Goal: Task Accomplishment & Management: Use online tool/utility

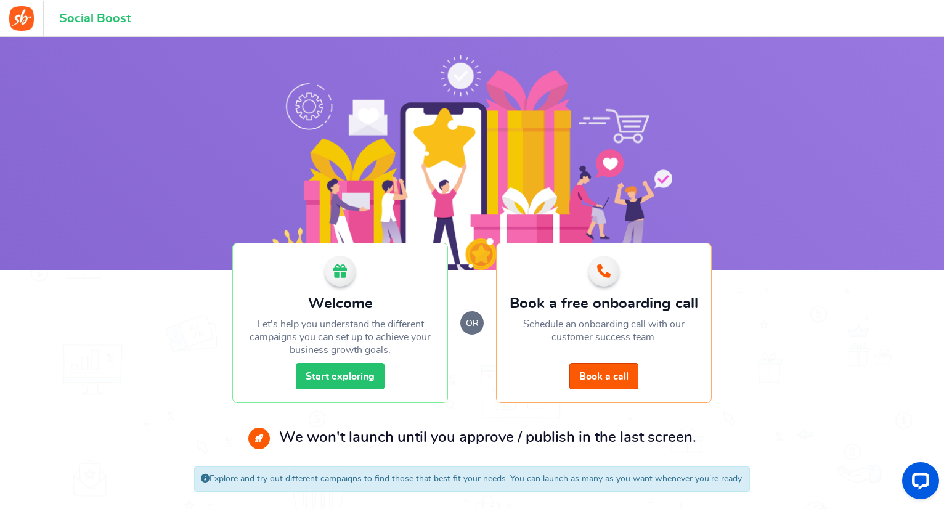
click at [364, 377] on link "Start exploring" at bounding box center [340, 376] width 89 height 27
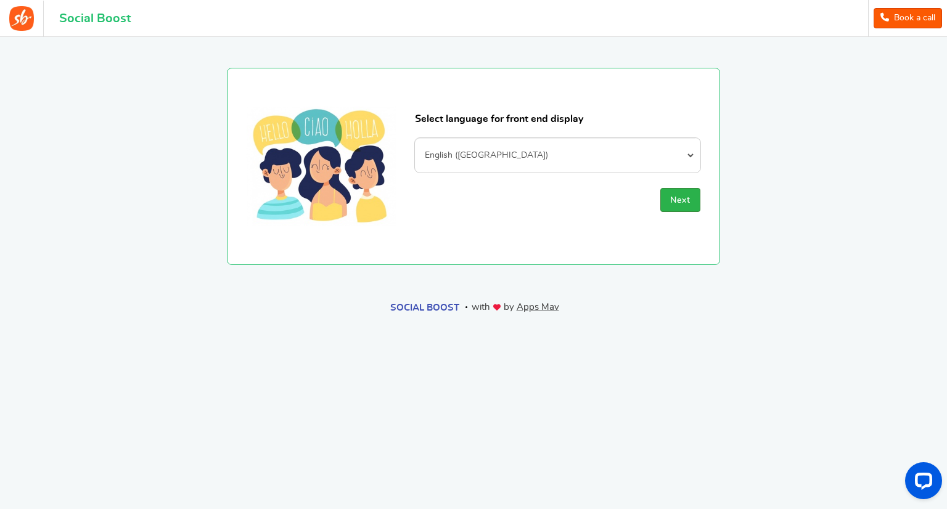
click at [681, 203] on span "Next" at bounding box center [680, 200] width 20 height 9
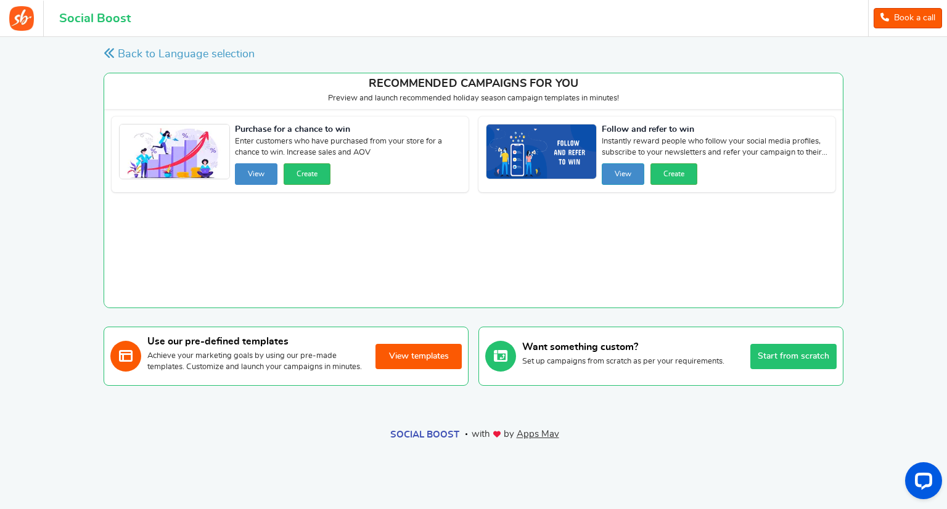
click at [277, 176] on button "View" at bounding box center [256, 174] width 43 height 22
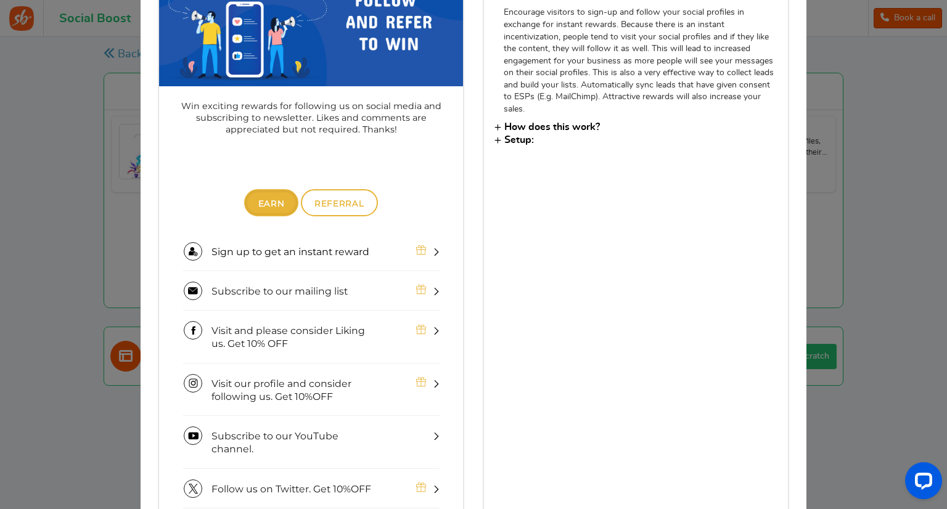
scroll to position [172, 0]
click at [351, 218] on nav "Earn Referral" at bounding box center [311, 203] width 304 height 31
click at [348, 206] on span "Referral" at bounding box center [338, 204] width 49 height 10
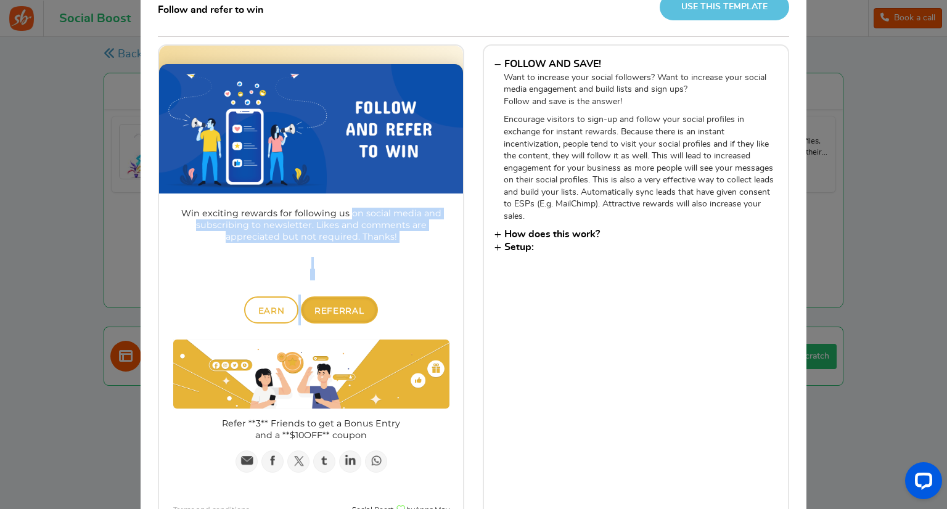
drag, startPoint x: 348, startPoint y: 312, endPoint x: 438, endPoint y: 310, distance: 90.0
click at [438, 310] on div "0 Your entries 0 Total entries Win exciting rewards for following us on social …" at bounding box center [311, 344] width 304 height 302
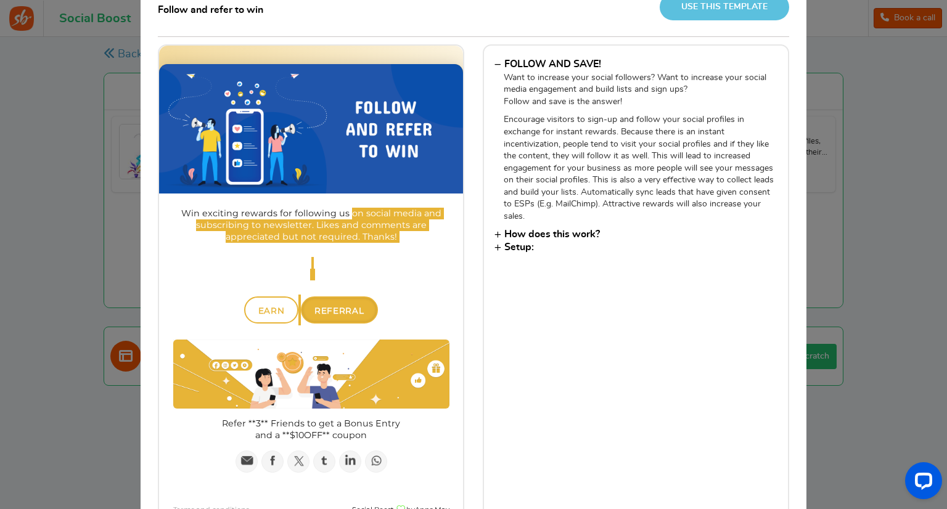
click at [539, 234] on h3 "How does this work?" at bounding box center [635, 234] width 283 height 10
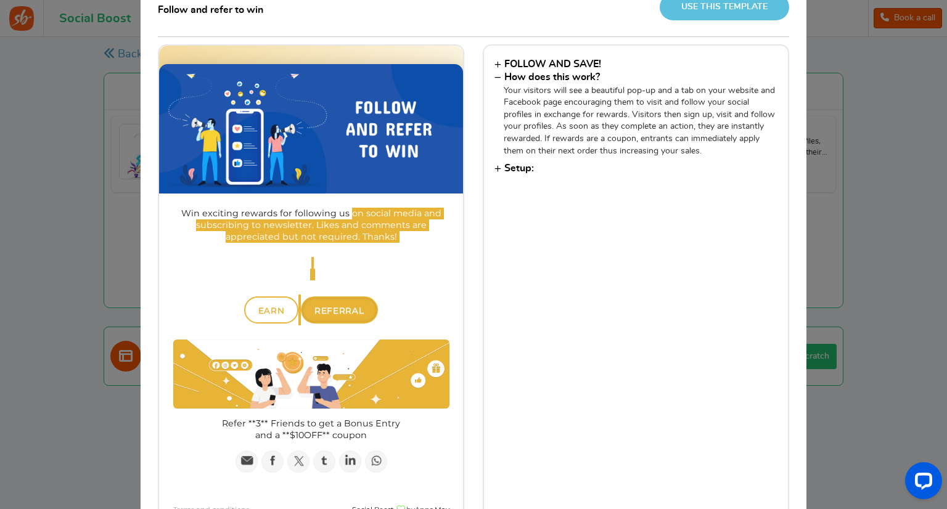
click at [860, 195] on div "× Follow and refer to win Use this template FOLLOW AND SAVE! Want to increase y…" at bounding box center [473, 254] width 947 height 509
click at [520, 164] on h3 "Setup:" at bounding box center [635, 168] width 283 height 10
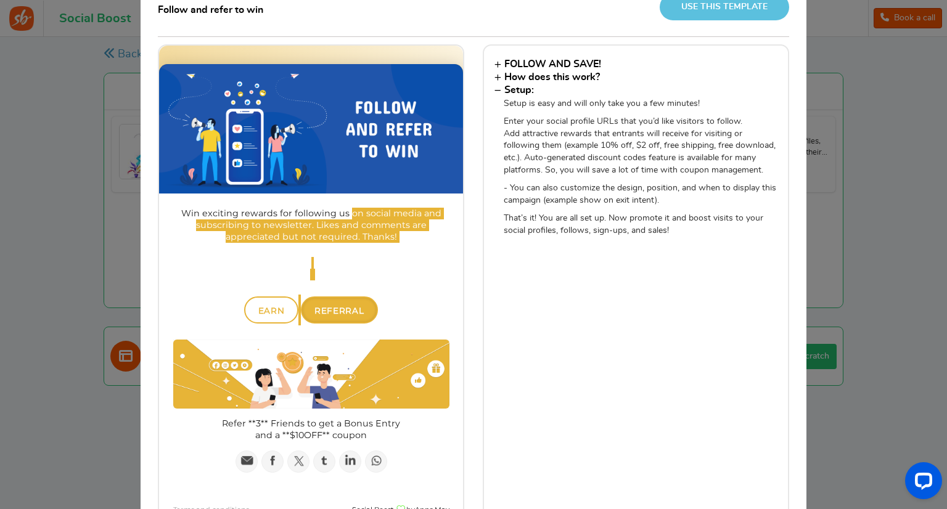
click at [845, 234] on div "× Follow and refer to win Use this template FOLLOW AND SAVE! Want to increase y…" at bounding box center [473, 254] width 947 height 509
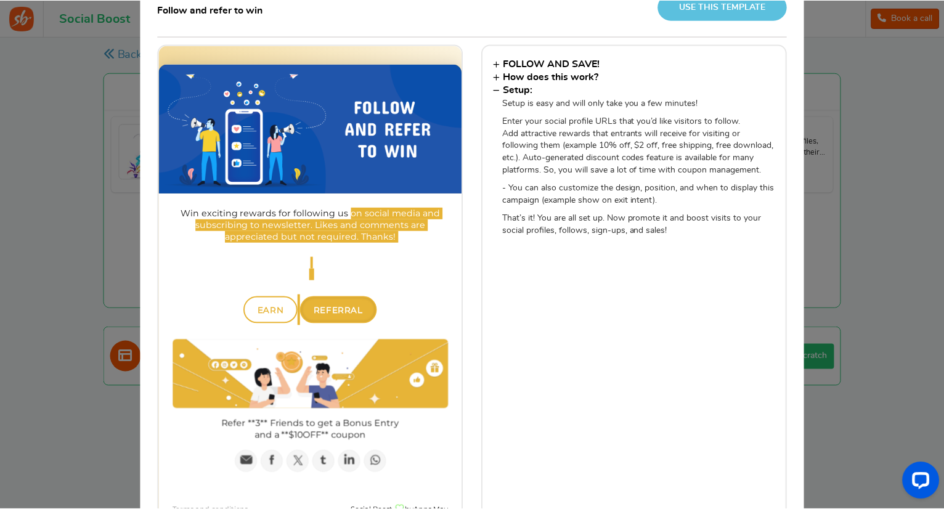
scroll to position [0, 0]
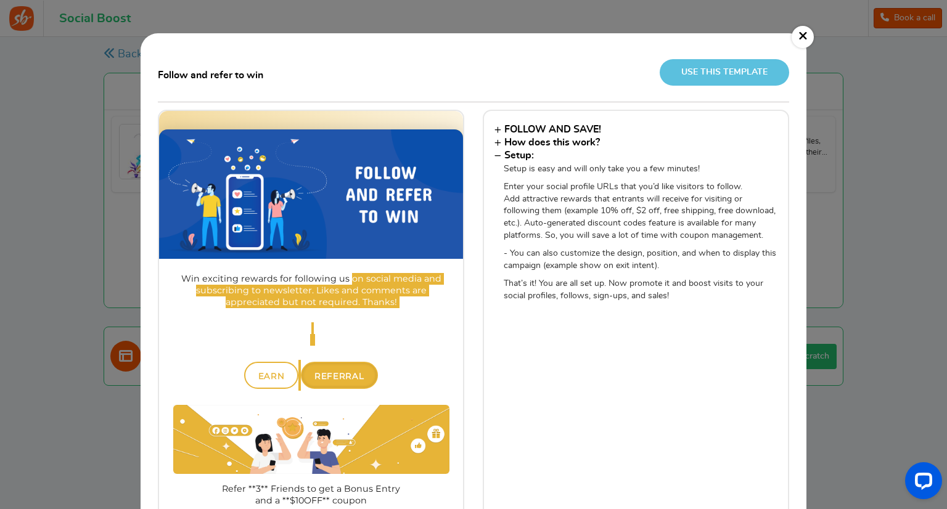
click at [798, 38] on link "×" at bounding box center [802, 37] width 22 height 22
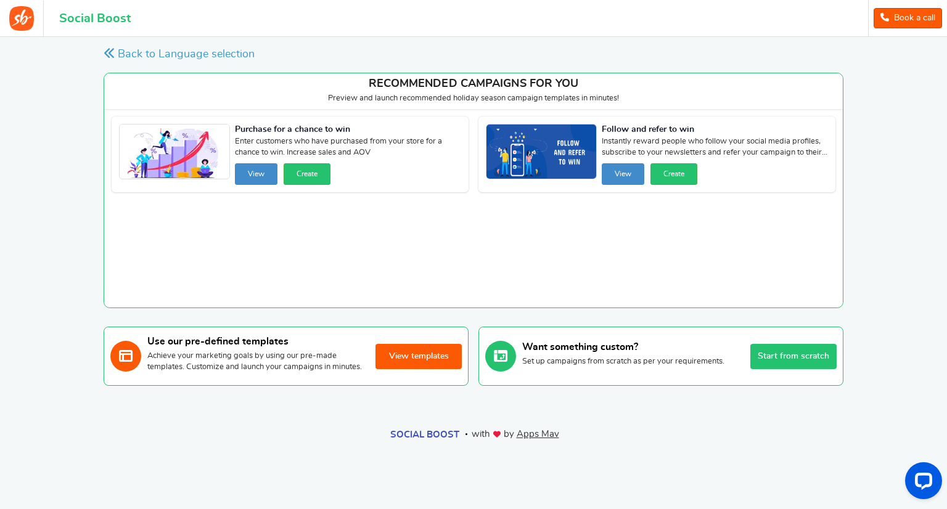
click at [431, 366] on button "View templates" at bounding box center [418, 356] width 86 height 25
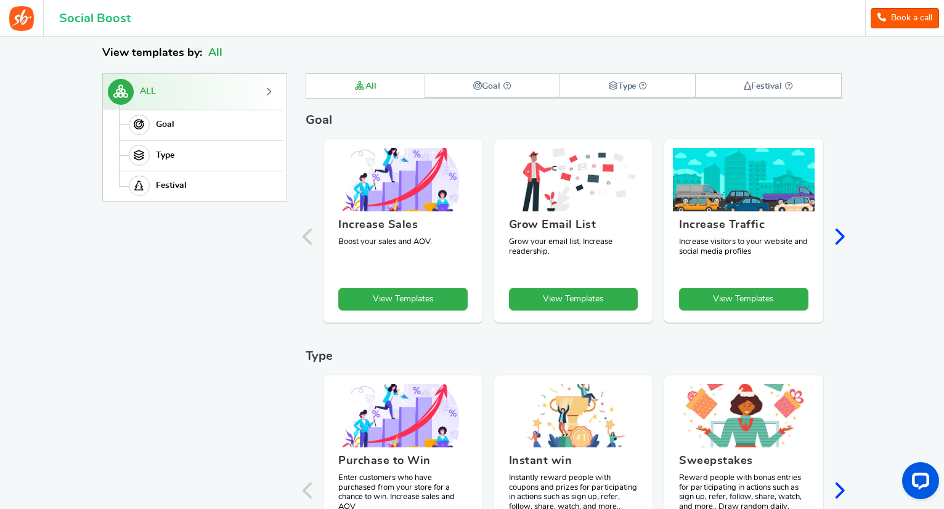
scroll to position [169, 0]
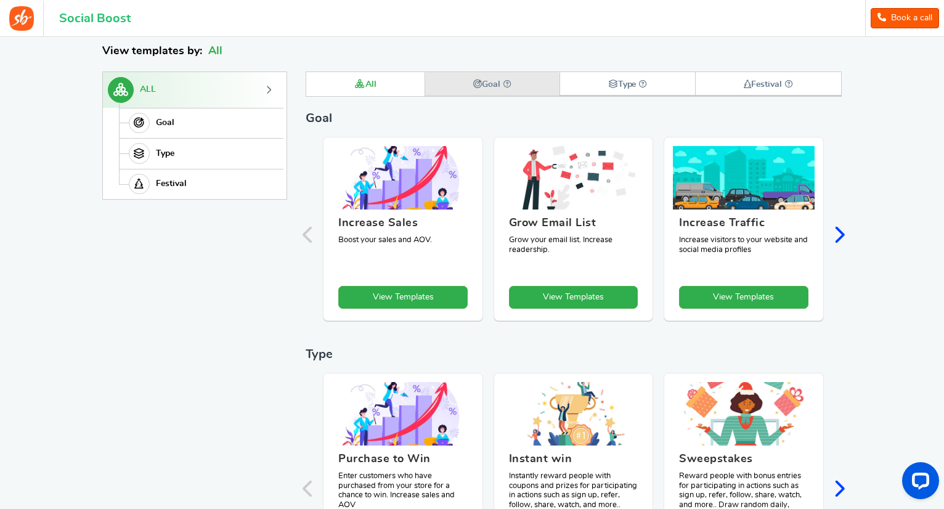
click at [473, 84] on icon at bounding box center [477, 84] width 9 height 9
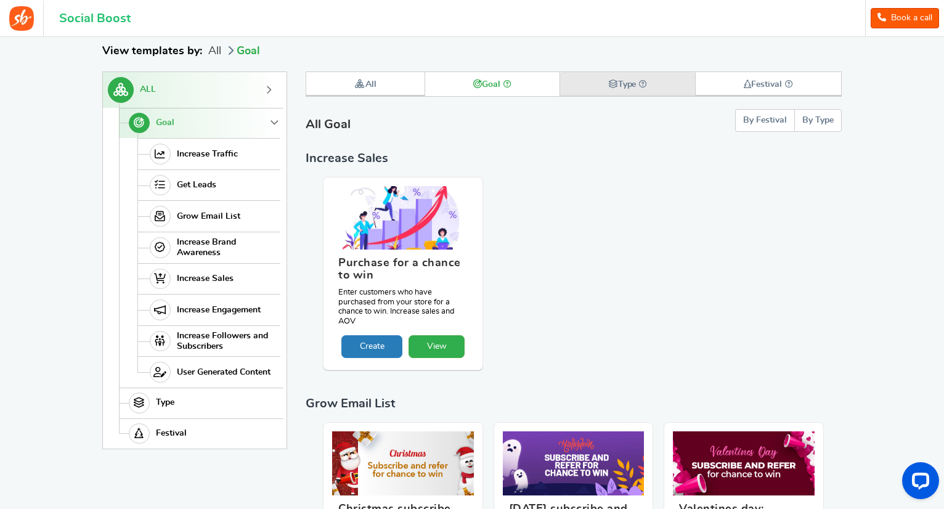
click at [597, 80] on link "Type" at bounding box center [628, 84] width 136 height 24
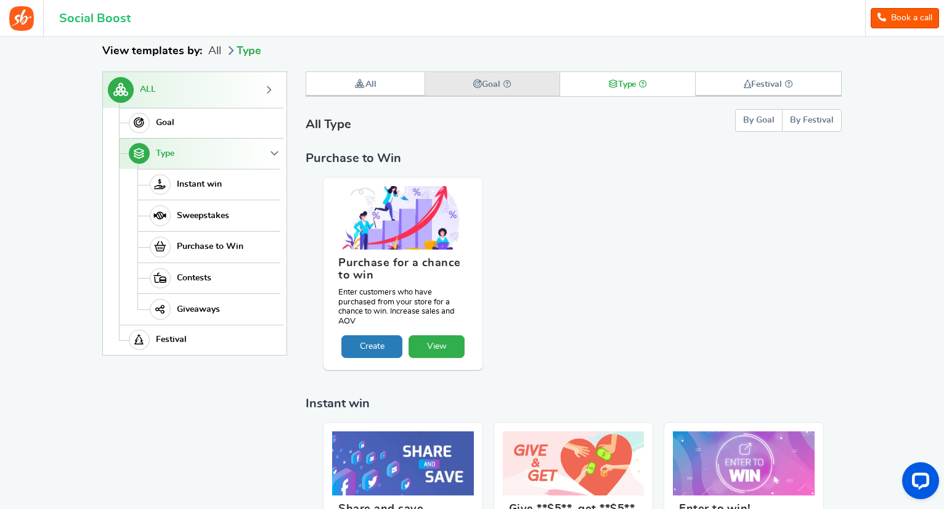
click at [533, 94] on link "Goal" at bounding box center [492, 84] width 134 height 24
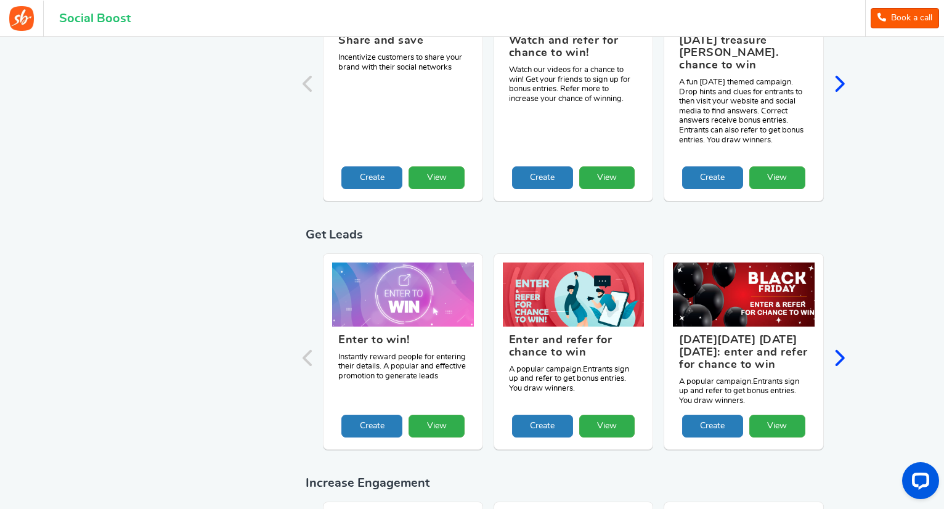
scroll to position [1204, 0]
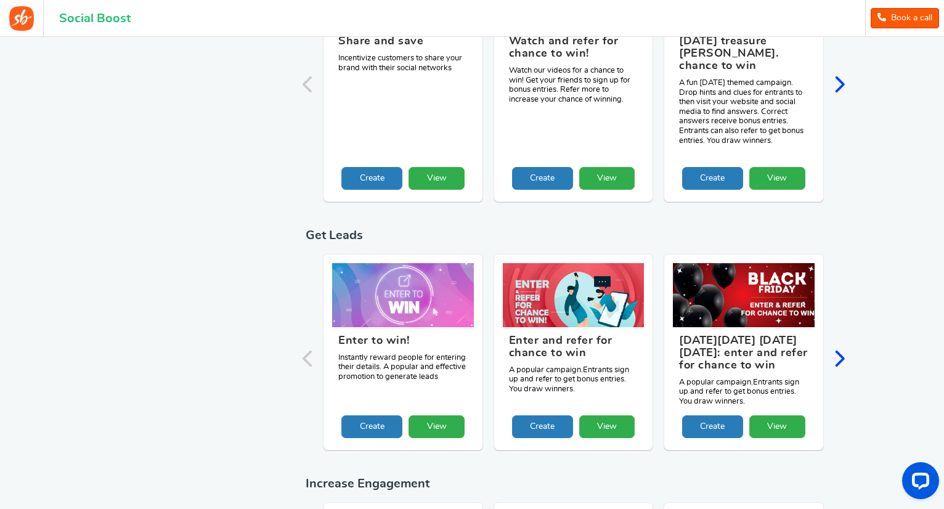
click at [836, 349] on icon "Next slide" at bounding box center [839, 358] width 12 height 18
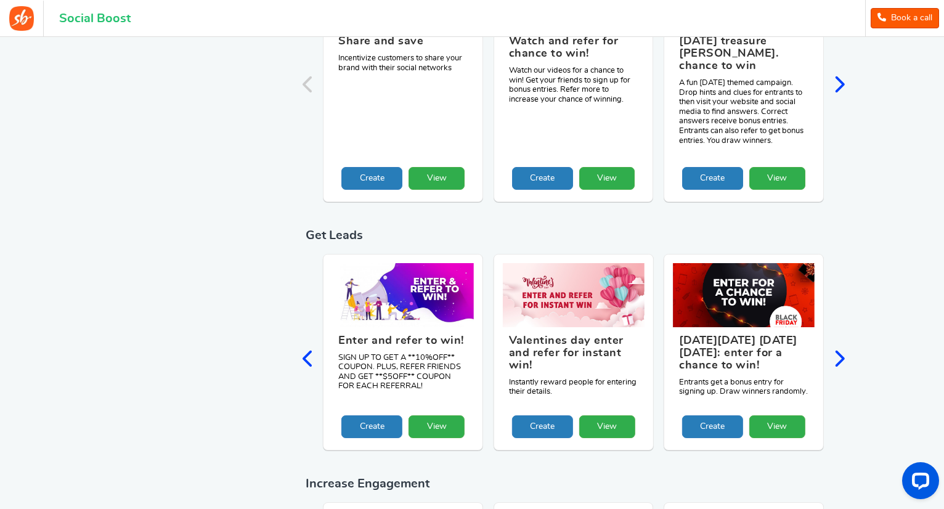
click at [836, 349] on icon "Next slide" at bounding box center [839, 358] width 12 height 18
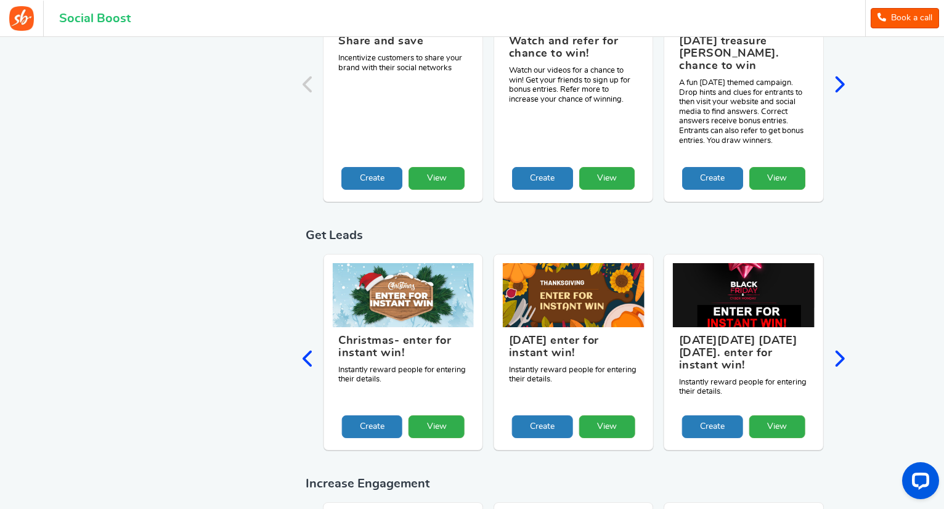
click at [836, 349] on icon "Next slide" at bounding box center [839, 358] width 12 height 18
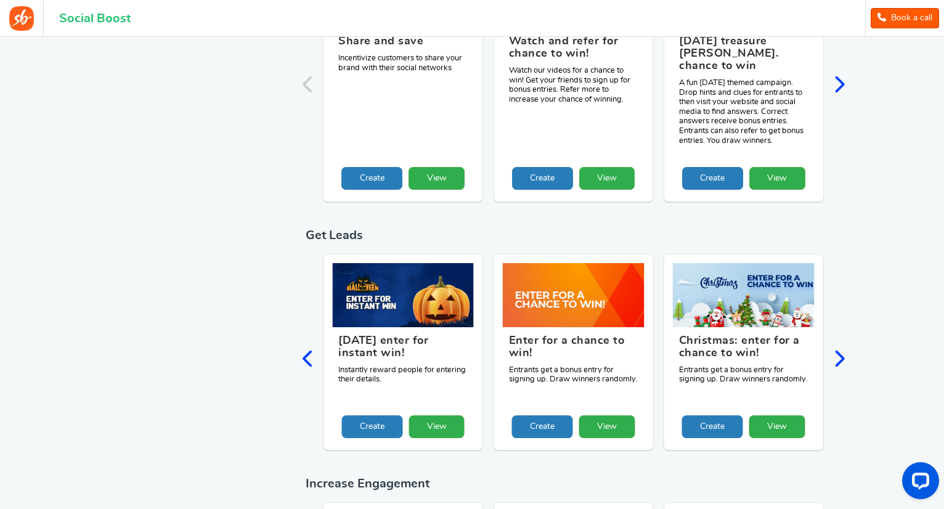
click at [836, 349] on icon "Next slide" at bounding box center [839, 358] width 12 height 18
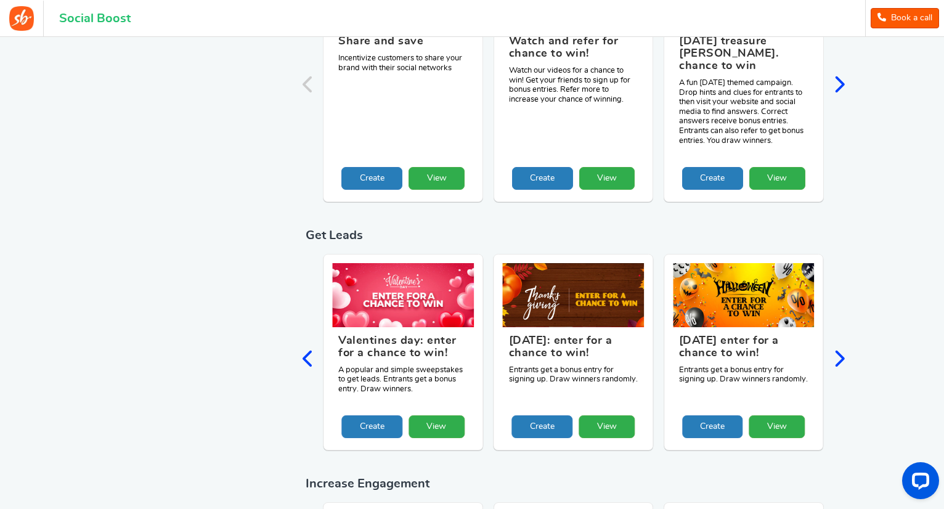
click at [836, 349] on icon "Next slide" at bounding box center [839, 358] width 12 height 18
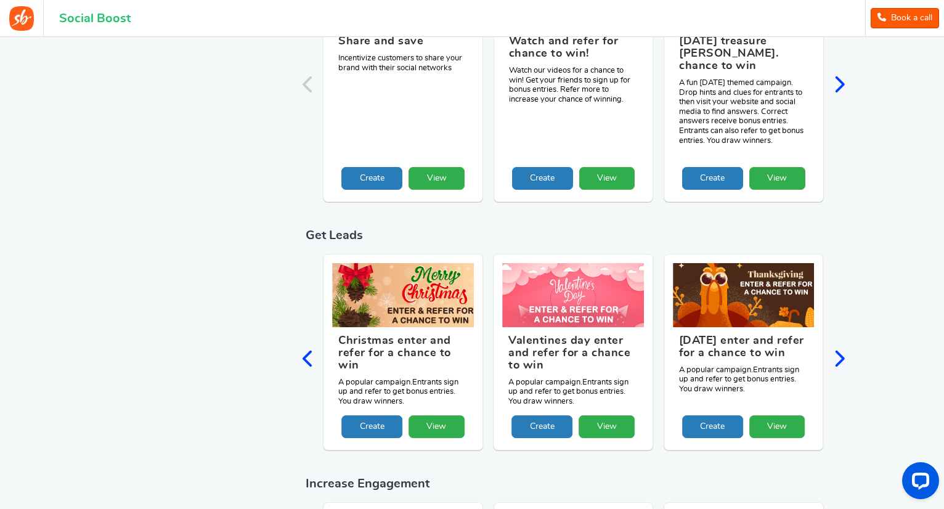
click at [836, 349] on icon "Next slide" at bounding box center [839, 358] width 12 height 18
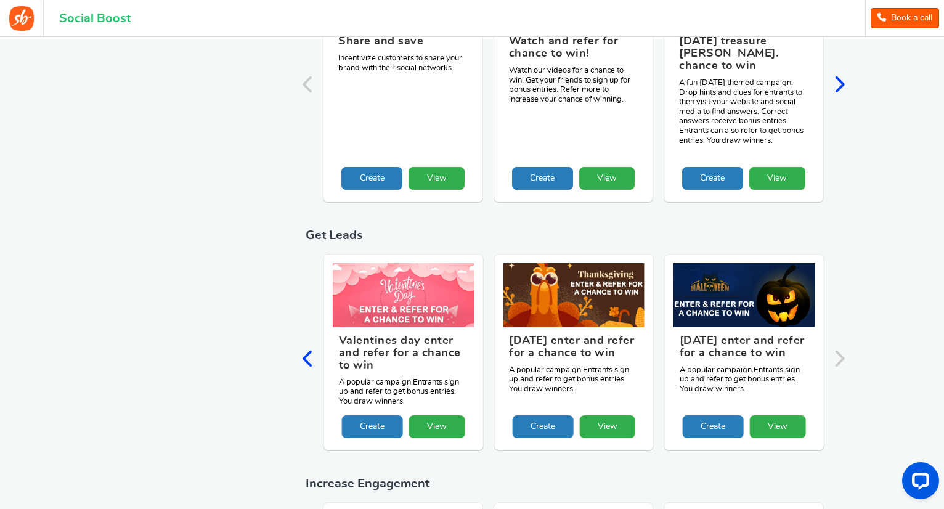
click at [836, 327] on div "Enter to win! Instantly reward people for entering their details. A popular and…" at bounding box center [574, 359] width 536 height 211
click at [301, 327] on div "ALL Goal Increase Traffic Get Leads Grow Email List Increase Brand Awareness In…" at bounding box center [472, 161] width 740 height 2249
click at [309, 349] on icon "Previous slide" at bounding box center [309, 358] width 12 height 18
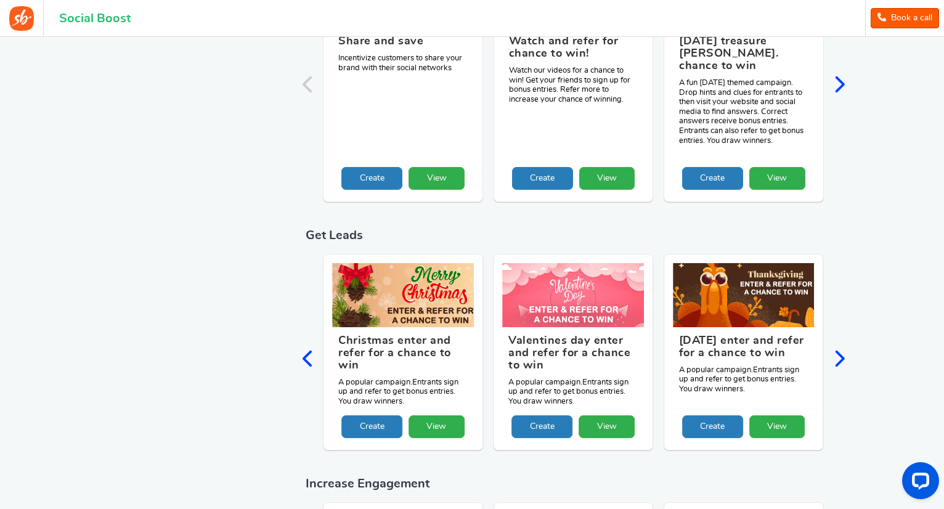
click at [309, 349] on icon "Previous slide" at bounding box center [309, 358] width 12 height 18
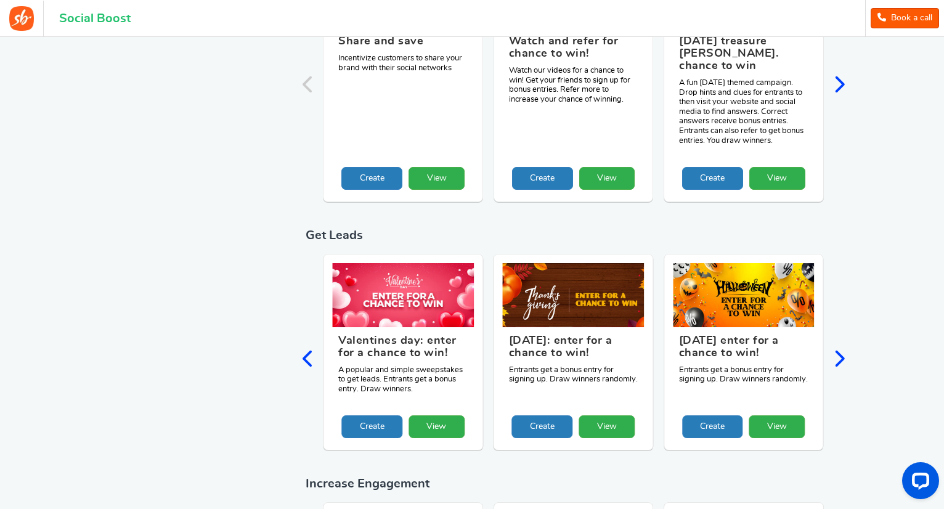
click at [309, 349] on icon "Previous slide" at bounding box center [309, 358] width 12 height 18
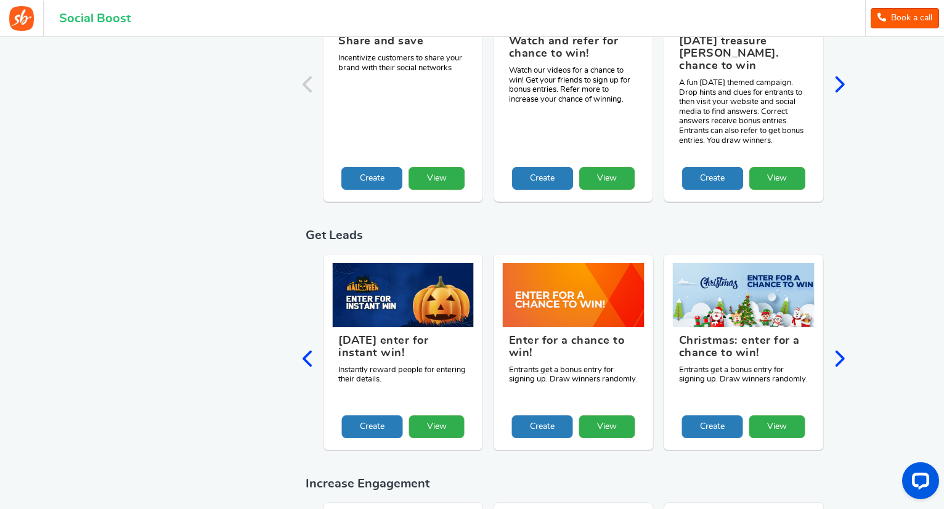
click at [309, 349] on icon "Previous slide" at bounding box center [309, 358] width 12 height 18
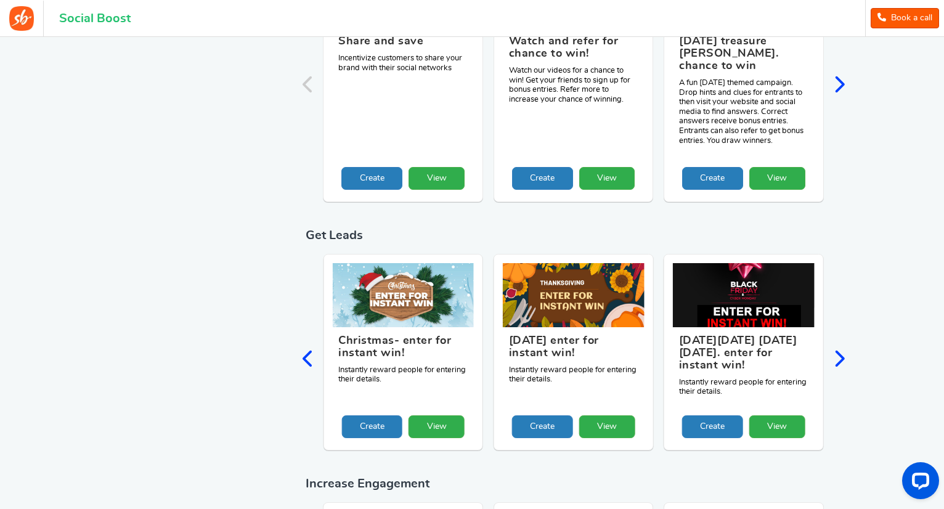
click at [309, 349] on icon "Previous slide" at bounding box center [309, 358] width 12 height 18
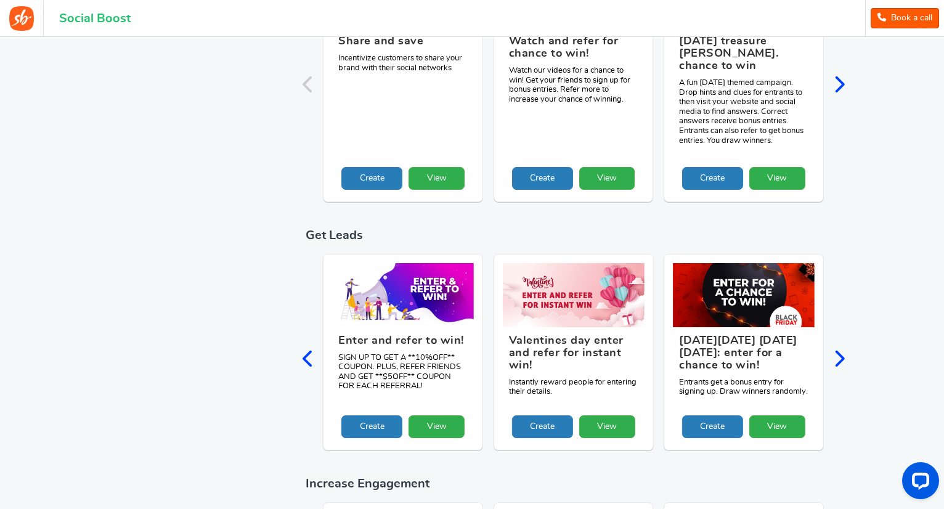
click at [309, 349] on icon "Previous slide" at bounding box center [309, 358] width 12 height 18
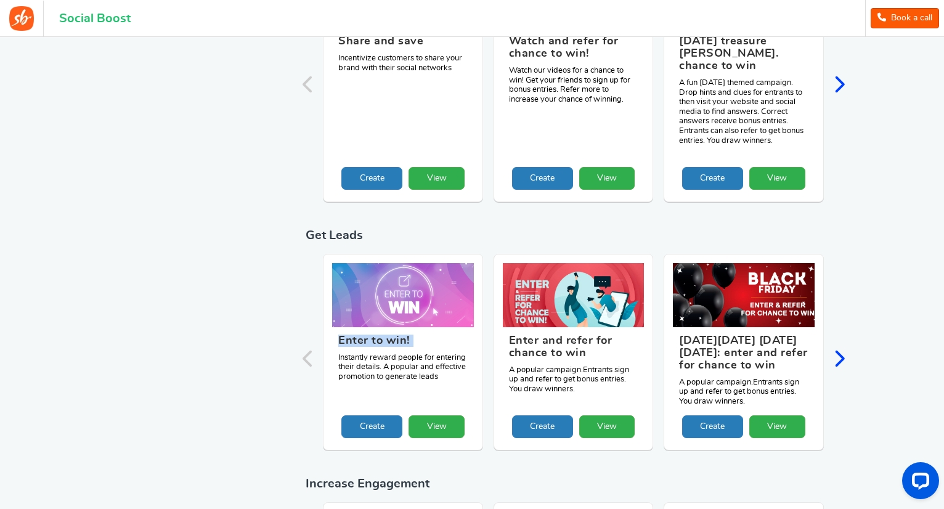
click at [309, 325] on div "Enter to win! Instantly reward people for entering their details. A popular and…" at bounding box center [574, 359] width 536 height 211
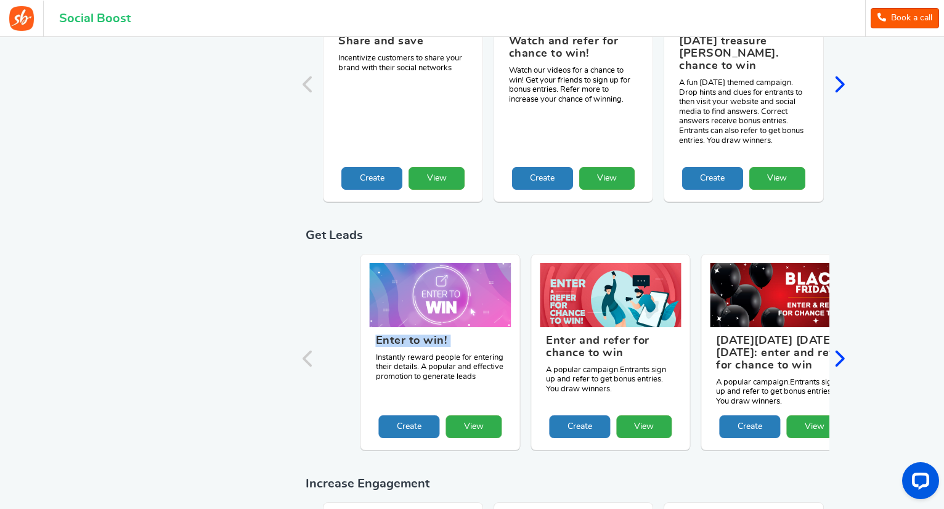
drag, startPoint x: 550, startPoint y: 338, endPoint x: 652, endPoint y: 341, distance: 101.7
click at [652, 341] on figcaption "Enter and refer for chance to win A popular campaign.Entrants sign up and refer…" at bounding box center [611, 371] width 142 height 89
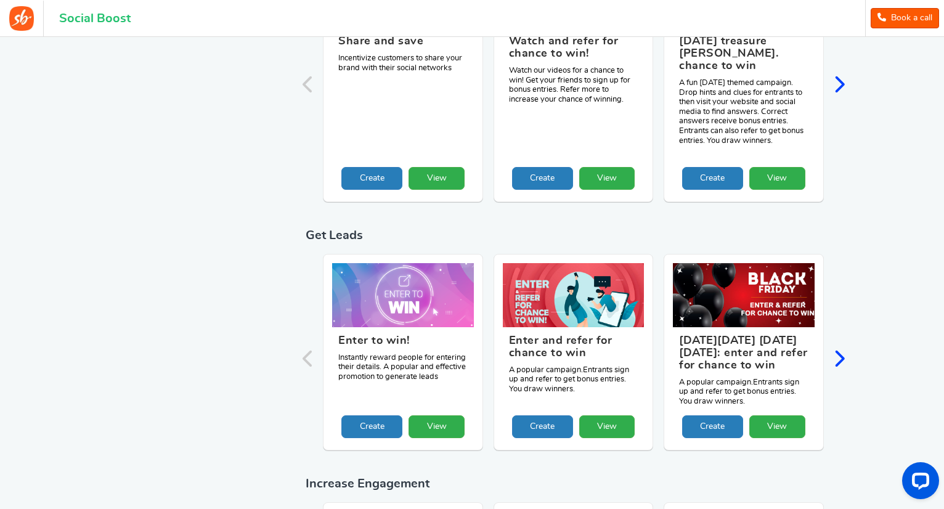
click at [841, 349] on icon "Next slide" at bounding box center [839, 358] width 12 height 18
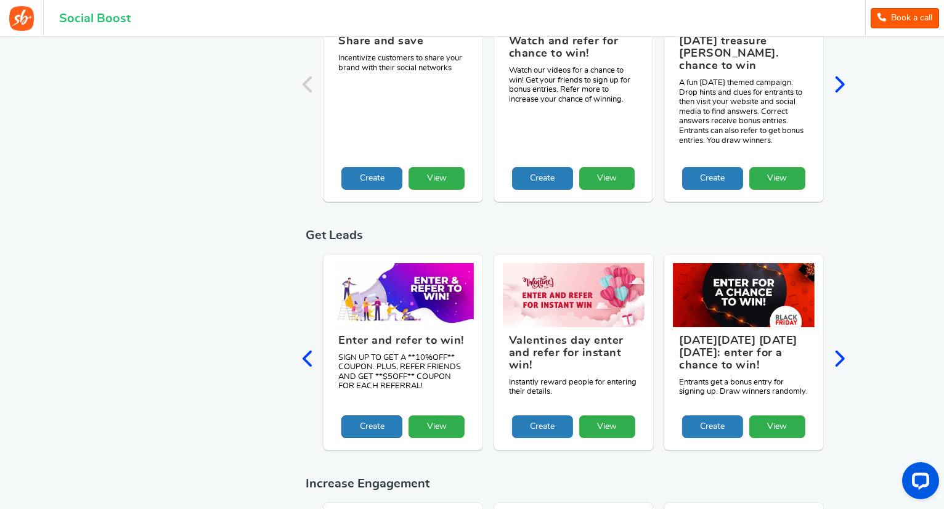
click at [377, 415] on link "Create" at bounding box center [371, 426] width 61 height 23
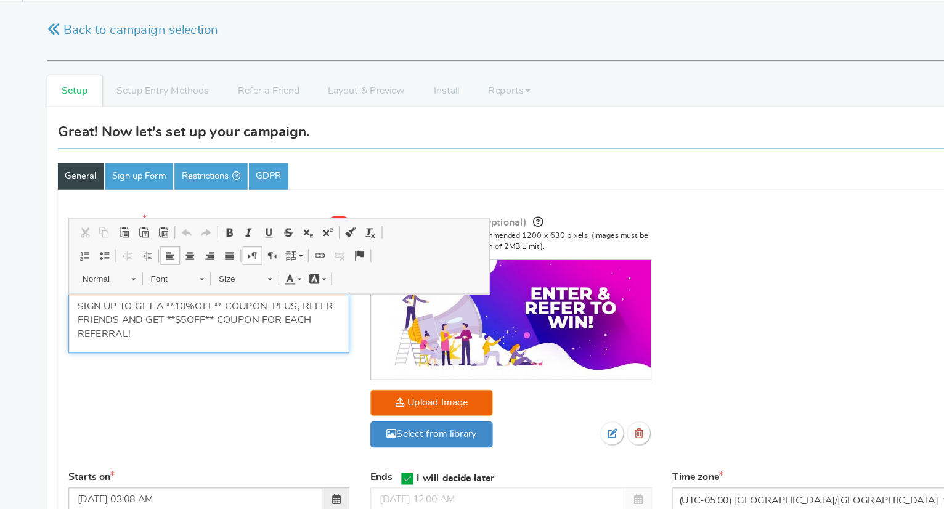
click at [195, 304] on p "SIGN UP TO GET A **10%OFF** COUPON. PLUS, REFER FRIENDS AND GET **$5OFF** COUPO…" at bounding box center [207, 316] width 231 height 37
click at [176, 304] on p "SIGN UP TO GET A **10OFF** COUPON. PLUS, REFER FRIENDS AND GET **$5OFF** COUPON…" at bounding box center [207, 316] width 231 height 37
click at [189, 319] on p "SIGN UP TO GET A **$10OFF** COUPON. PLUS, REFER FRIENDS AND GET **$5OFF** COUPO…" at bounding box center [207, 316] width 231 height 37
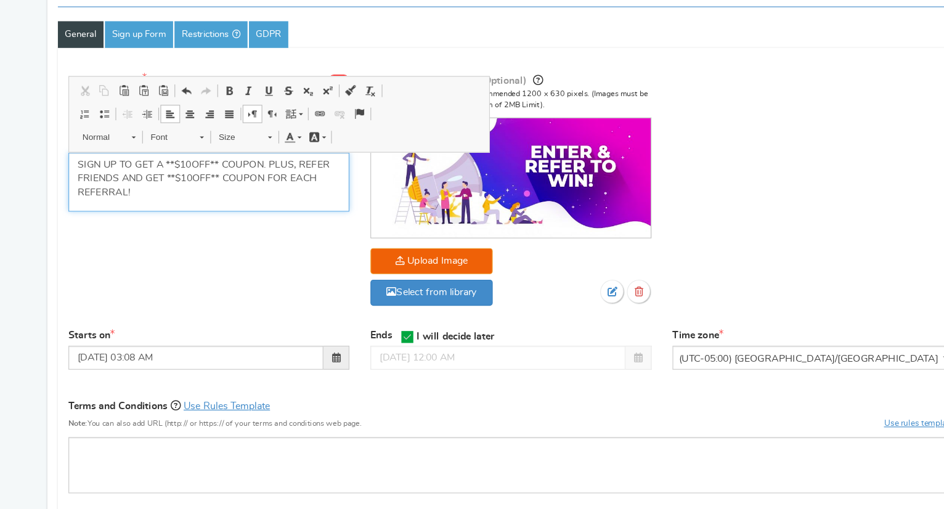
scroll to position [98, 0]
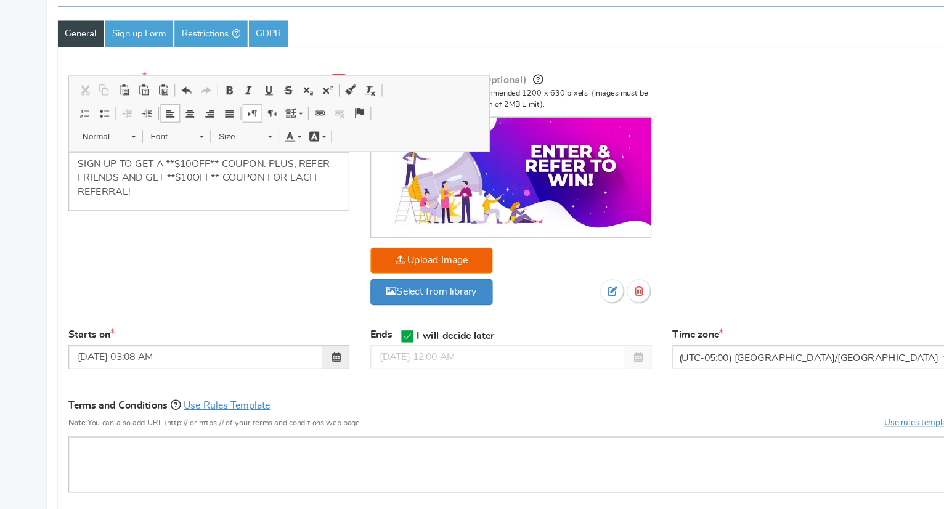
click at [701, 375] on span "(UTC-05:00) America/Chicago" at bounding box center [736, 376] width 245 height 22
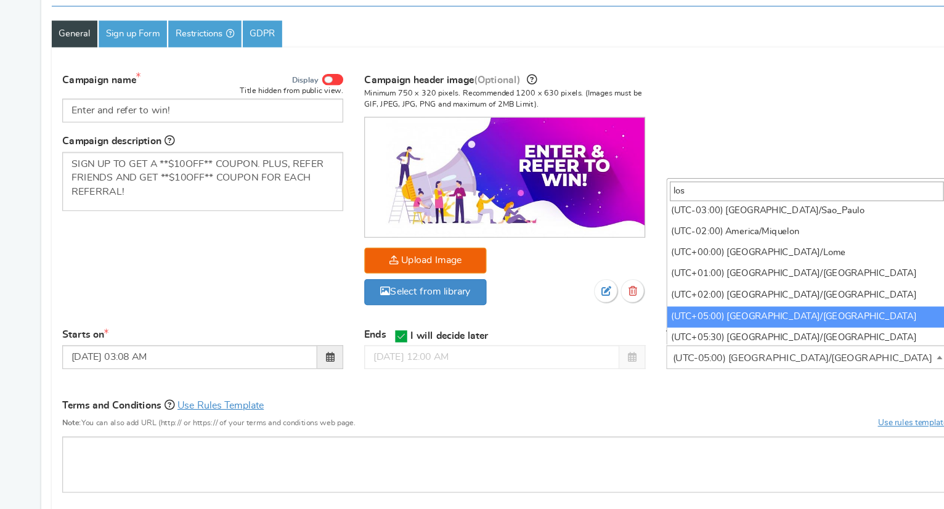
scroll to position [0, 0]
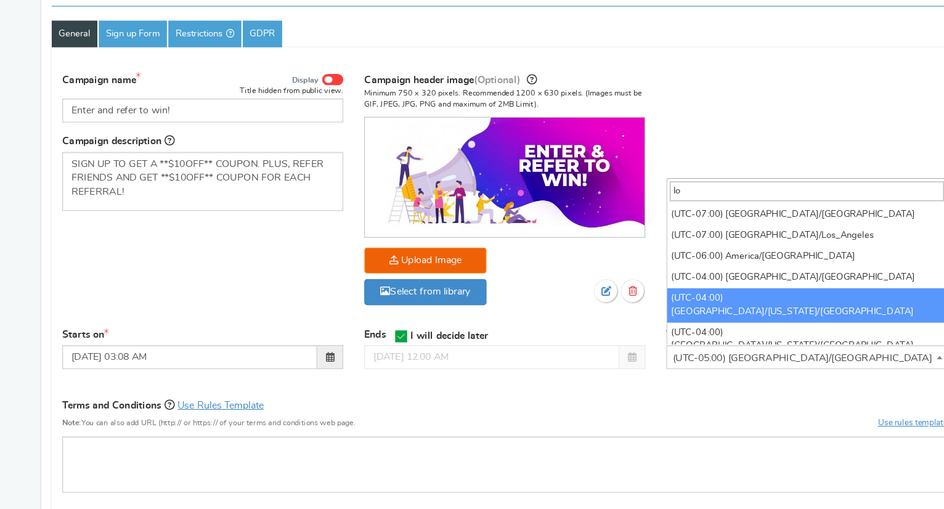
type input "l"
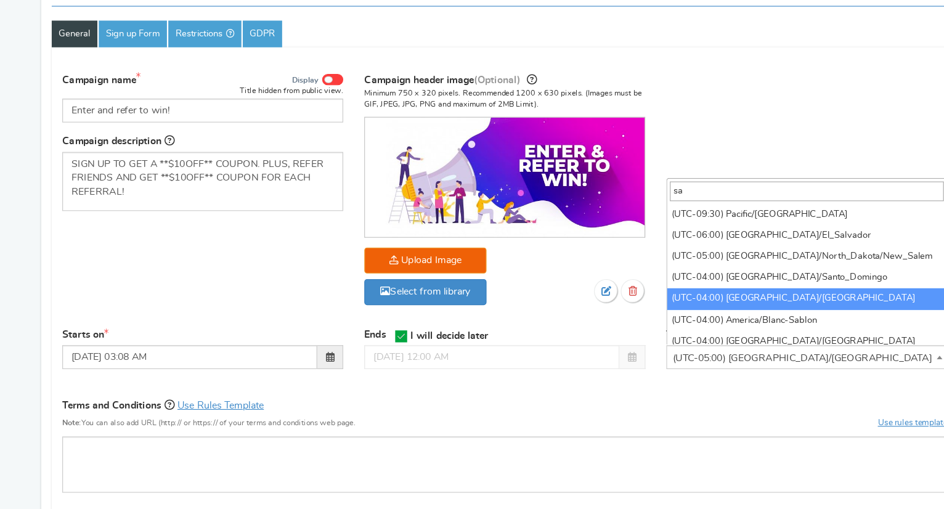
type input "s"
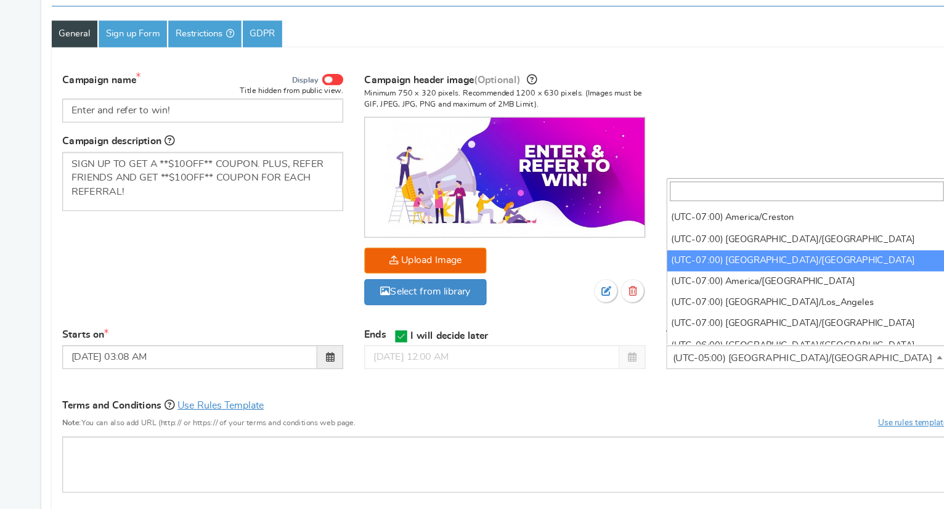
scroll to position [369, 0]
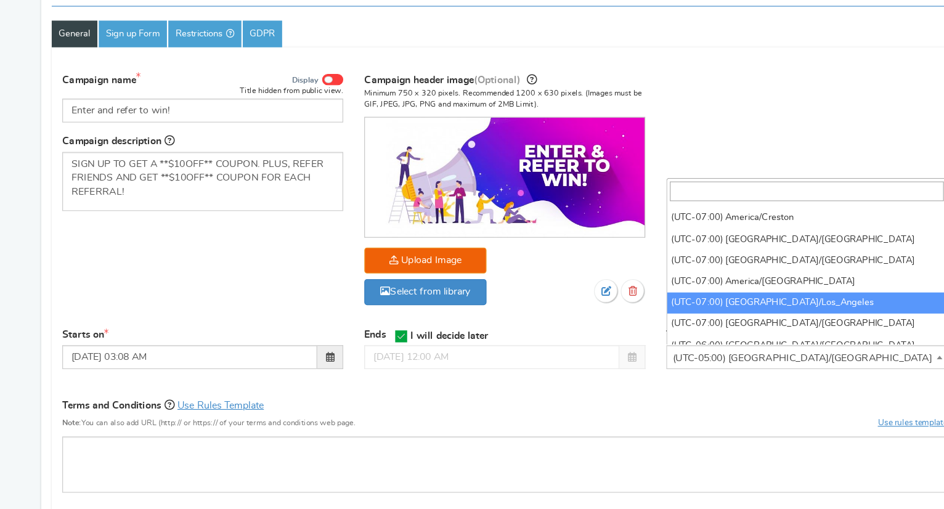
select select "America/Los_Angeles"
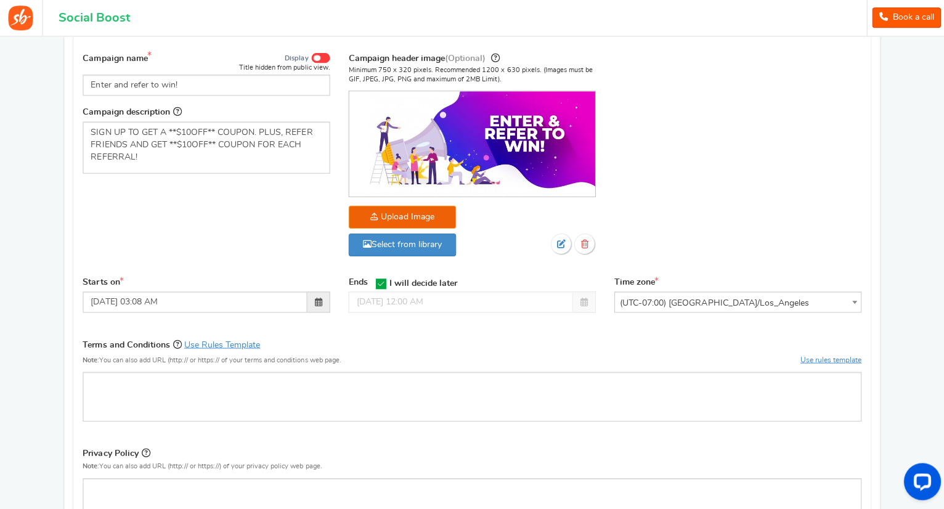
scroll to position [171, 0]
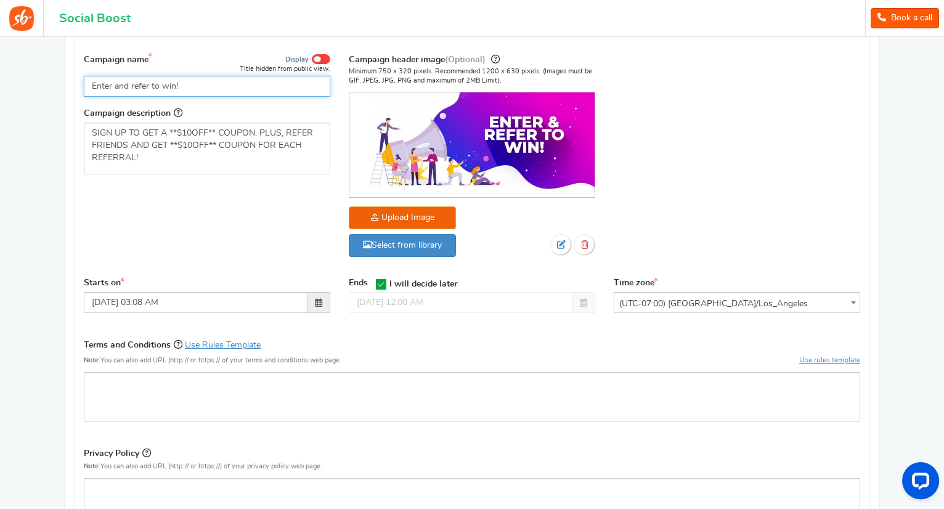
drag, startPoint x: 192, startPoint y: 91, endPoint x: 139, endPoint y: 84, distance: 52.8
click at [139, 84] on input "Enter and refer to win!" at bounding box center [207, 86] width 247 height 21
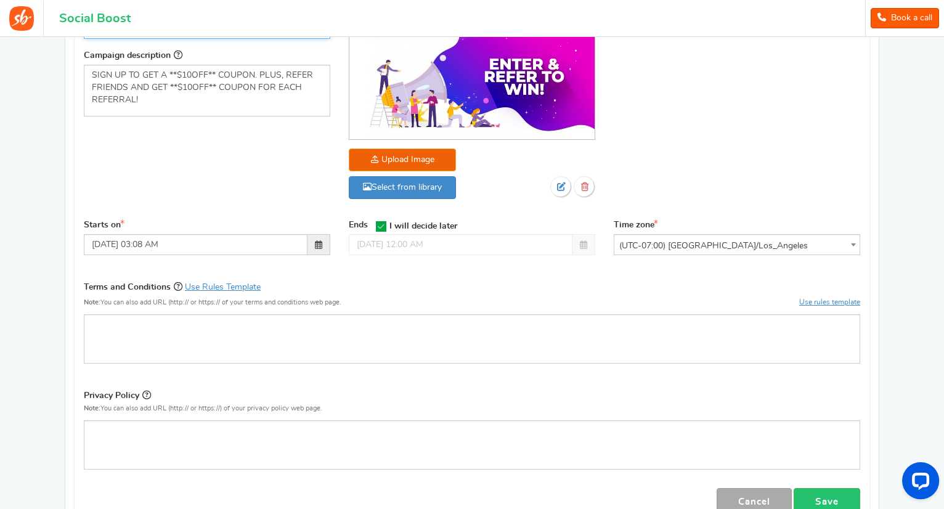
scroll to position [396, 0]
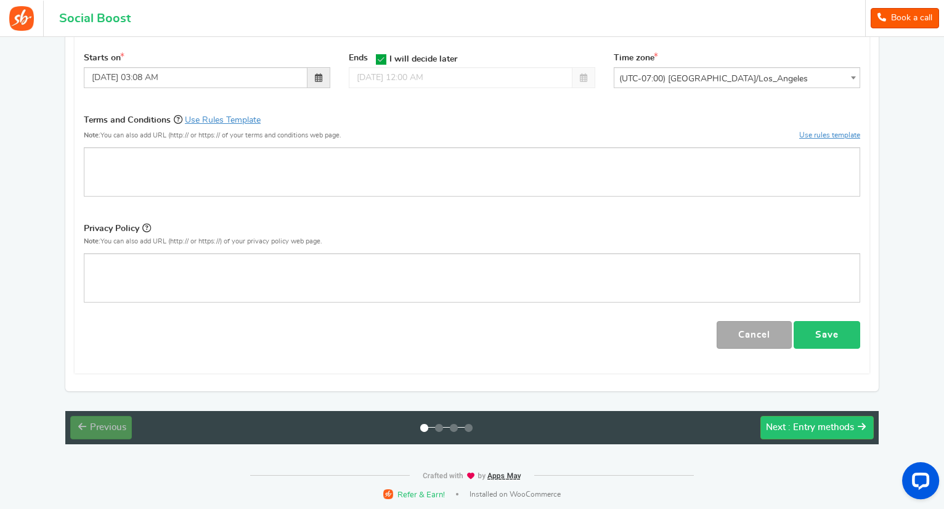
type input "Enter and refer to wim"
click at [818, 343] on link "Save" at bounding box center [827, 335] width 67 height 28
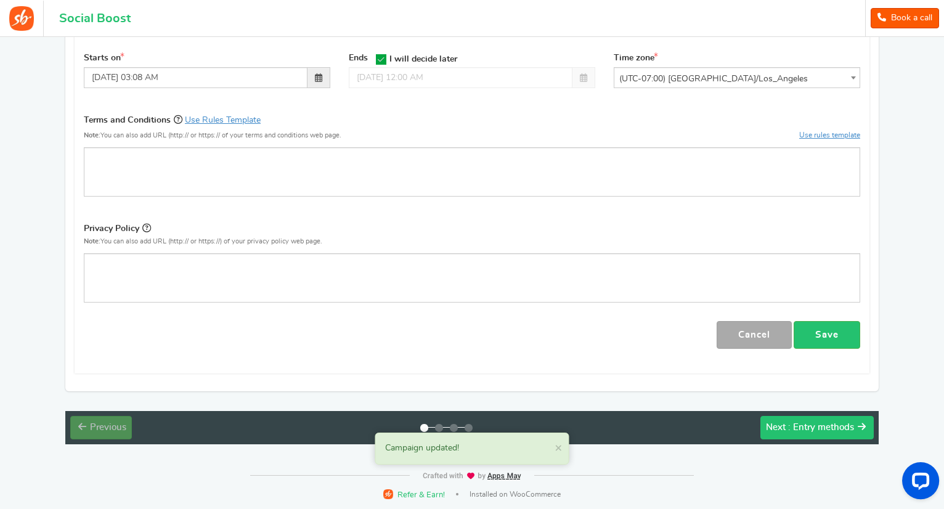
click at [796, 423] on span ": Entry methods" at bounding box center [821, 427] width 66 height 9
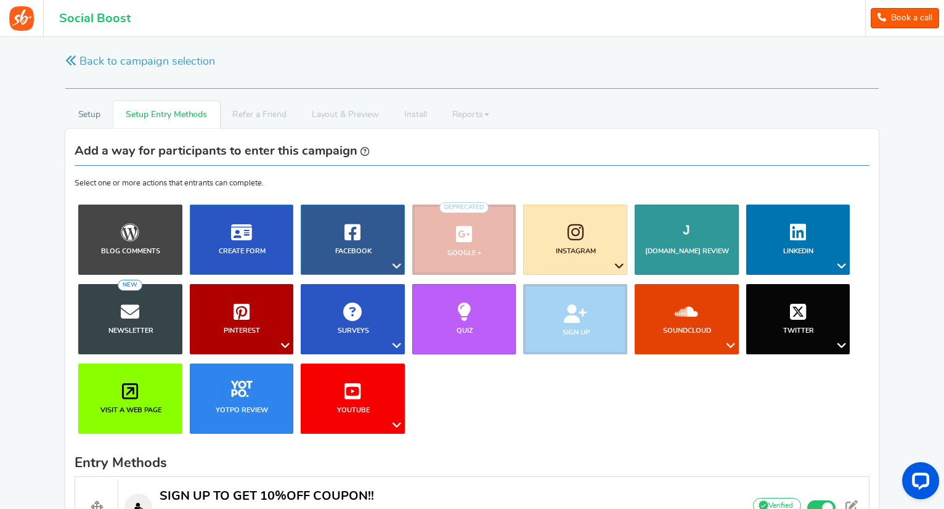
scroll to position [0, 0]
click at [140, 322] on link "Newsletter NEW" at bounding box center [130, 319] width 104 height 70
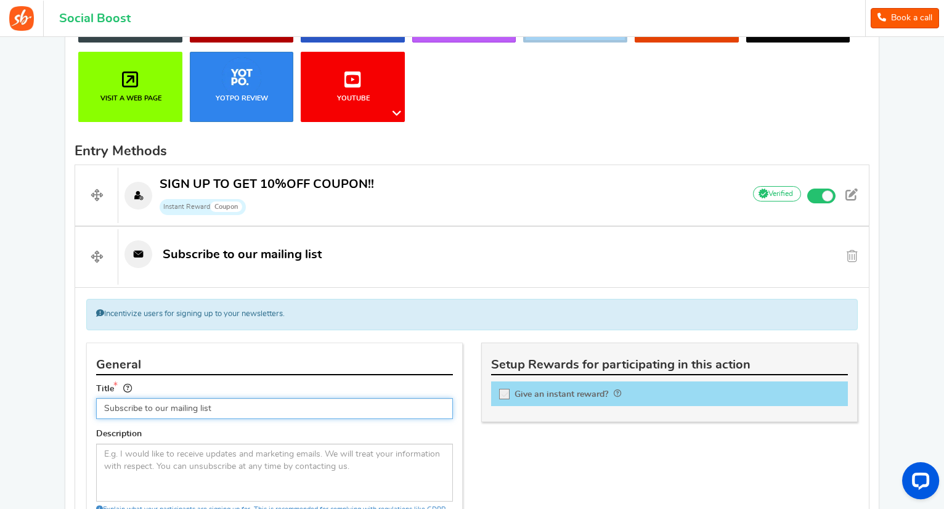
scroll to position [311, 0]
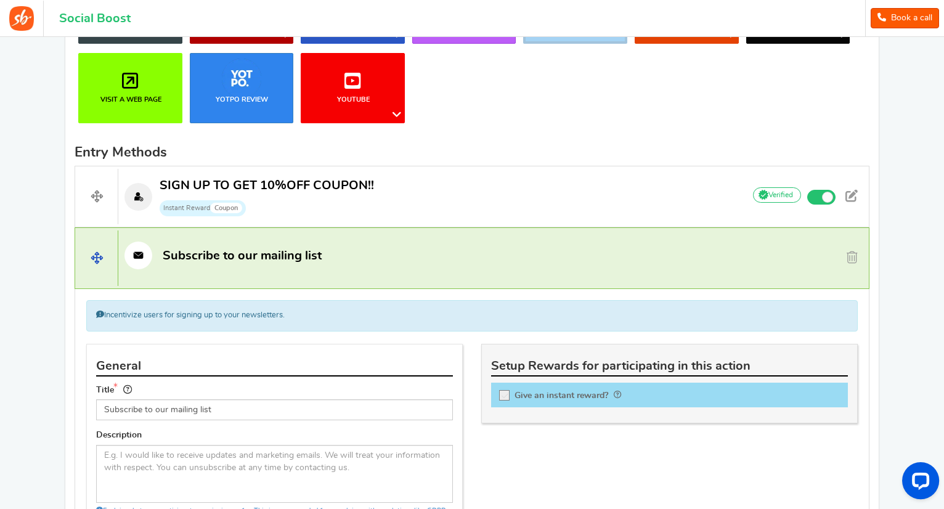
click at [855, 267] on h4 "Subscribe to our mailing list Non verified Due to platform policies, we cannot …" at bounding box center [472, 258] width 795 height 62
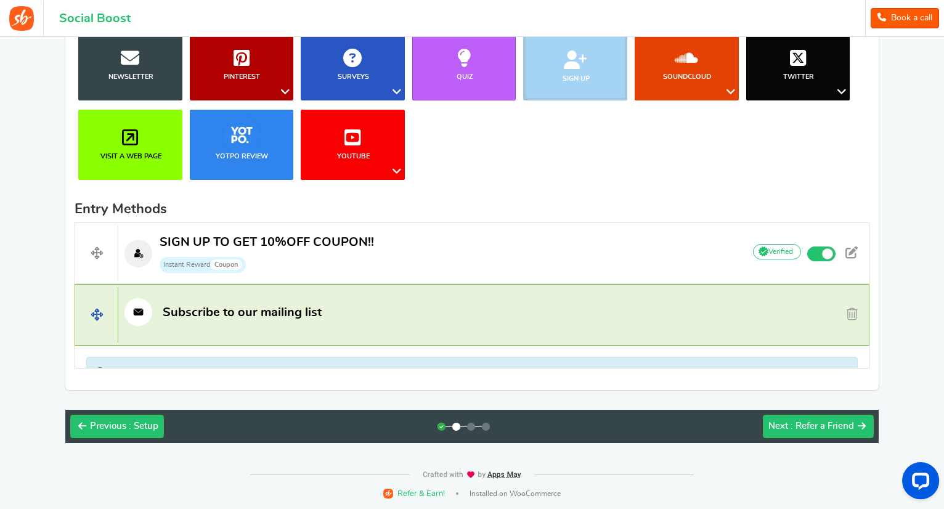
scroll to position [231, 0]
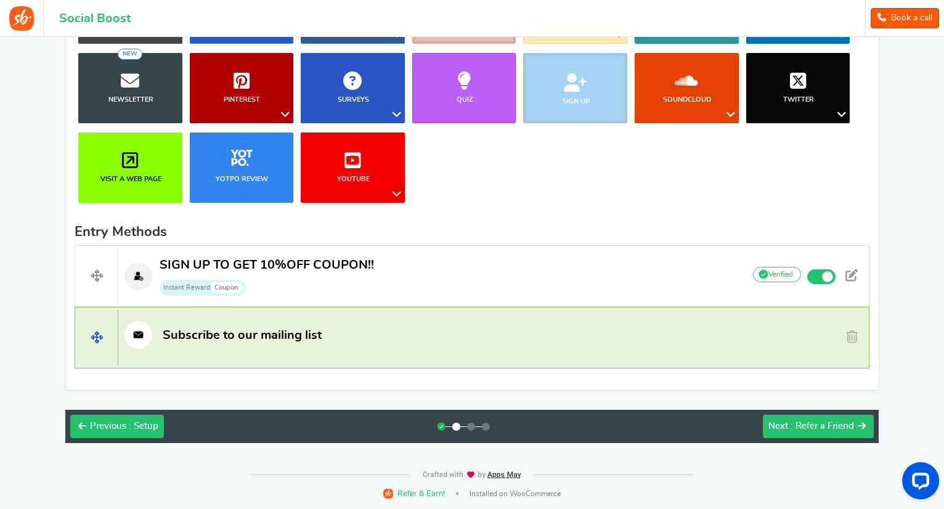
click at [851, 324] on h4 "Subscribe to our mailing list Non verified Due to platform policies, we cannot …" at bounding box center [472, 338] width 795 height 62
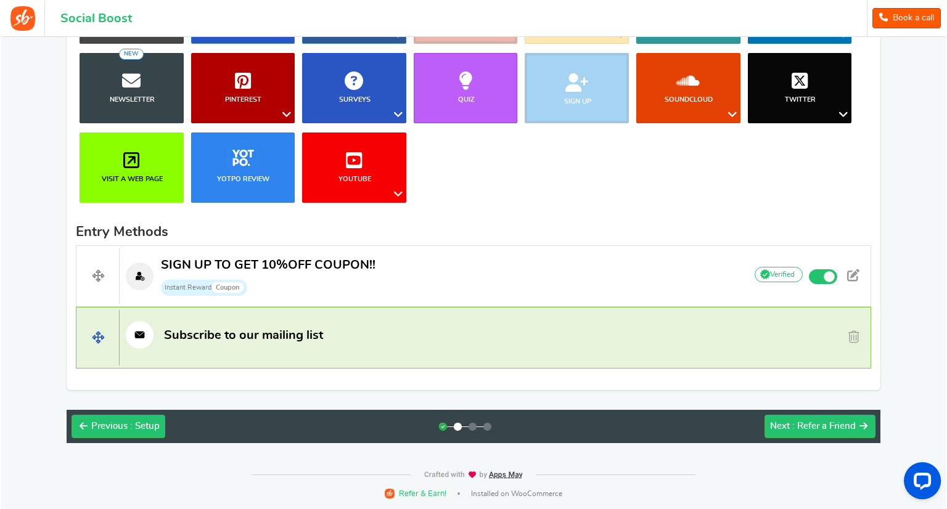
scroll to position [311, 0]
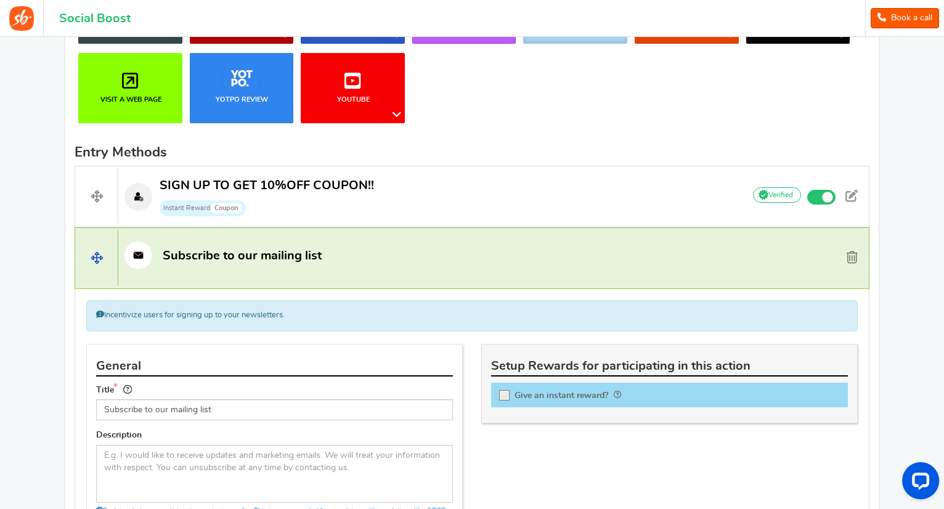
click at [853, 255] on span at bounding box center [852, 257] width 11 height 12
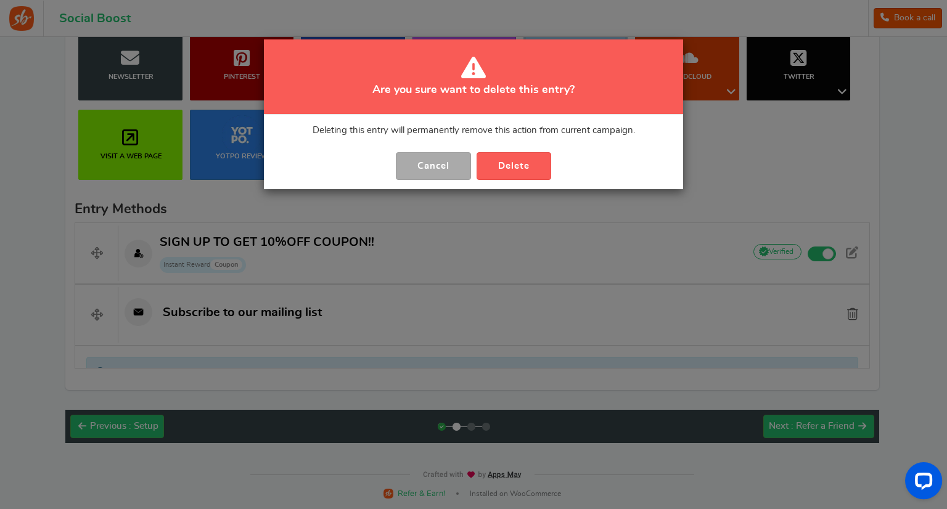
scroll to position [231, 0]
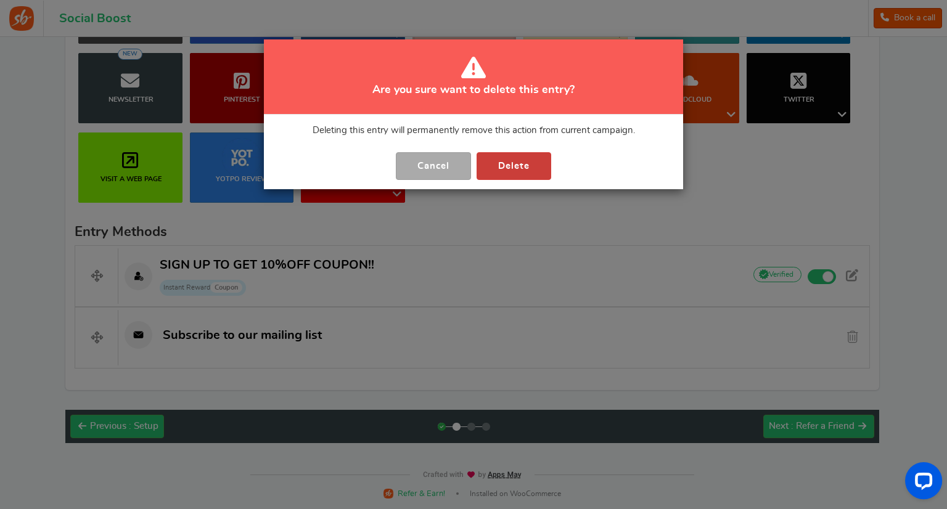
click at [515, 157] on button "Delete" at bounding box center [513, 166] width 75 height 28
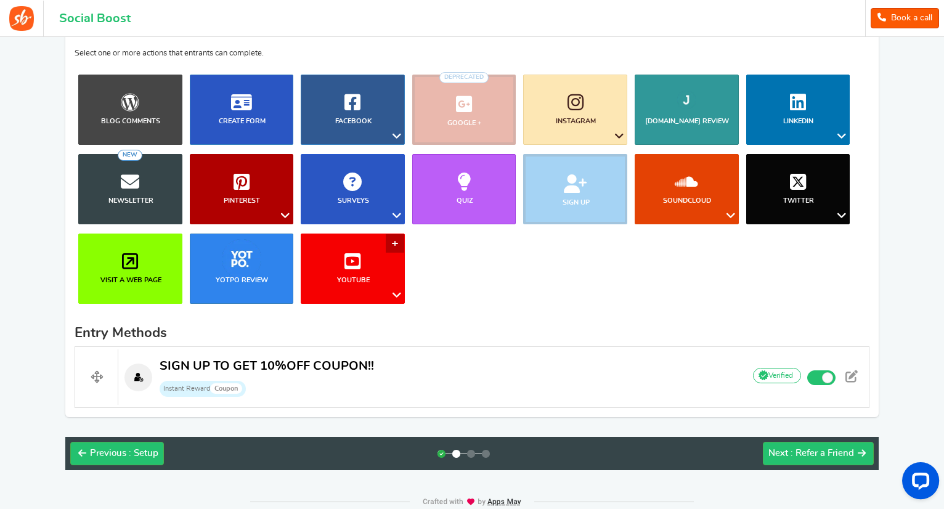
scroll to position [128, 0]
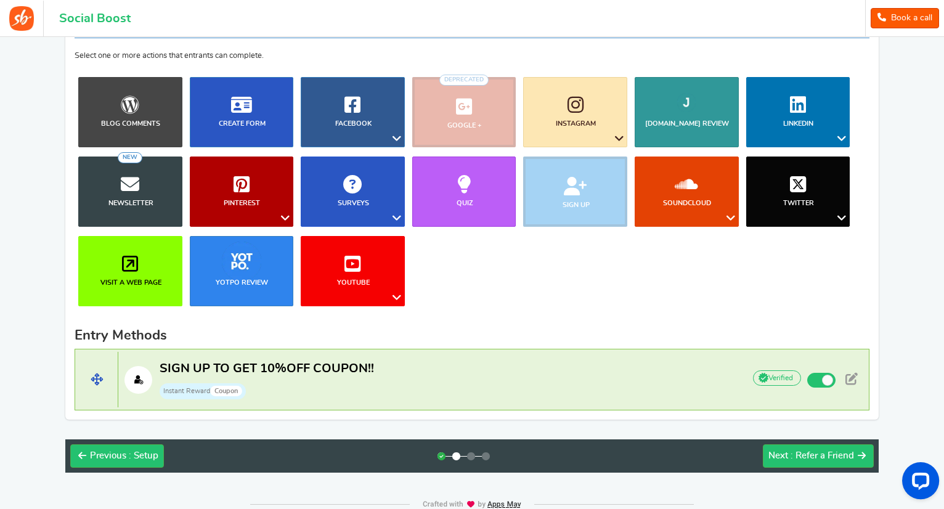
click at [520, 395] on p "SIGN UP TO GET 10%OFF COUPON!! Instant Reward Coupon" at bounding box center [424, 380] width 613 height 39
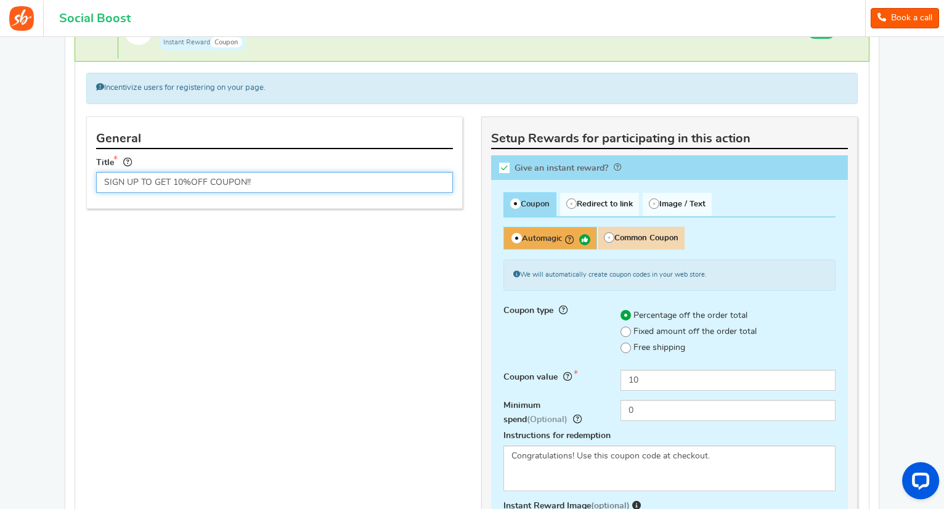
scroll to position [480, 0]
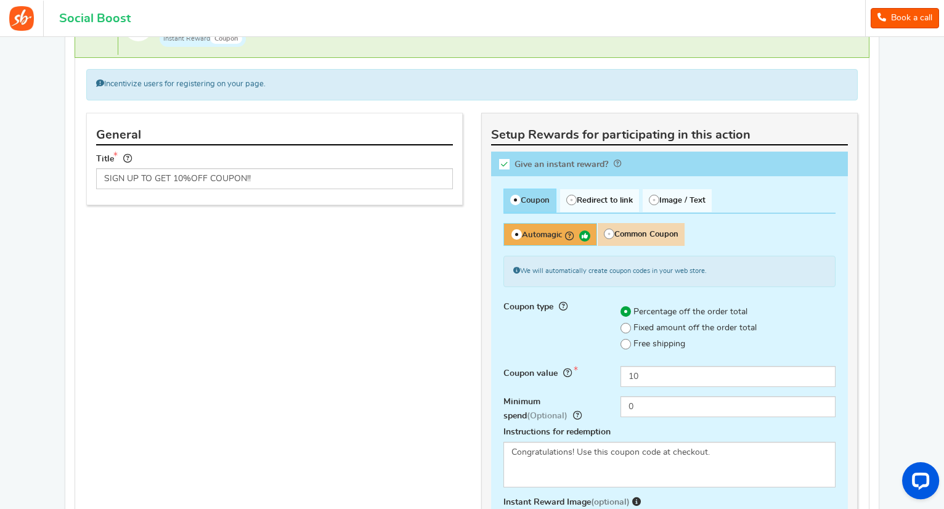
click at [629, 330] on span at bounding box center [626, 328] width 10 height 10
click at [616, 330] on input "Fixed amount off the order total" at bounding box center [612, 328] width 8 height 8
radio input "true"
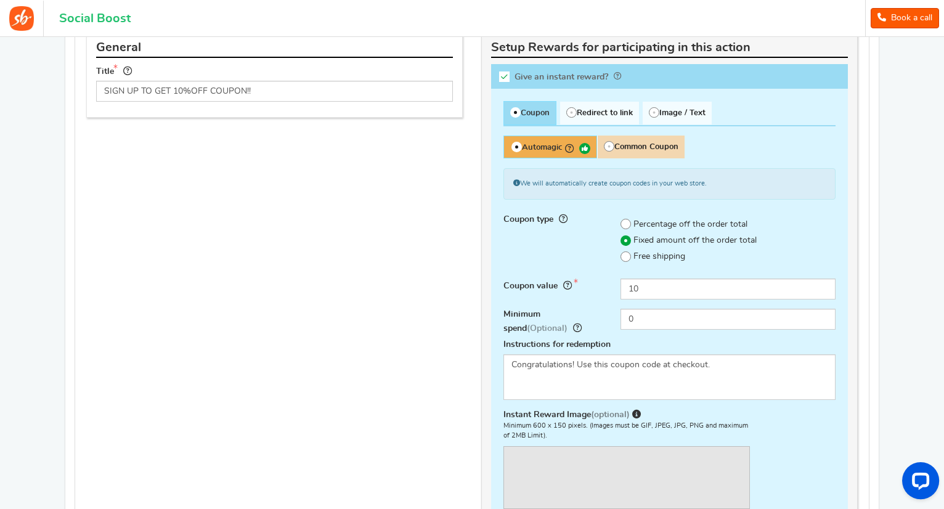
scroll to position [579, 0]
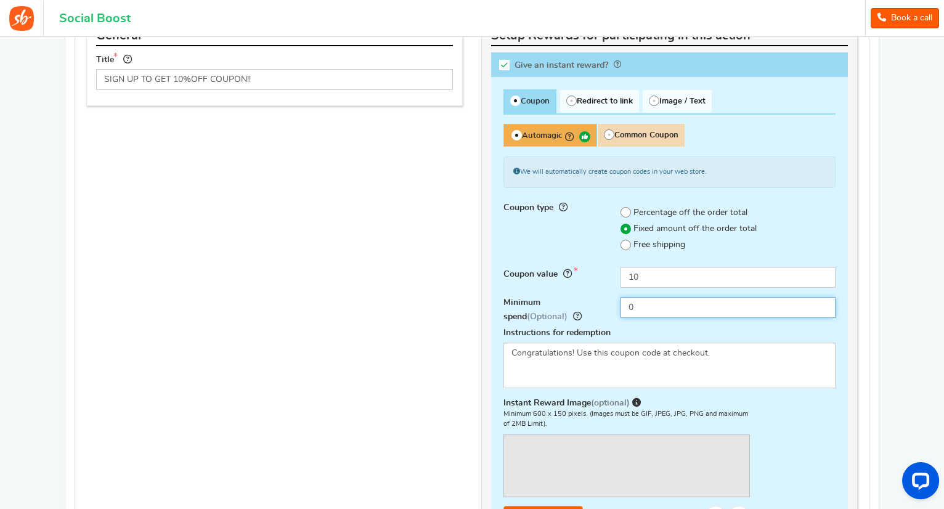
click at [651, 309] on input "0" at bounding box center [728, 307] width 215 height 21
type input "2"
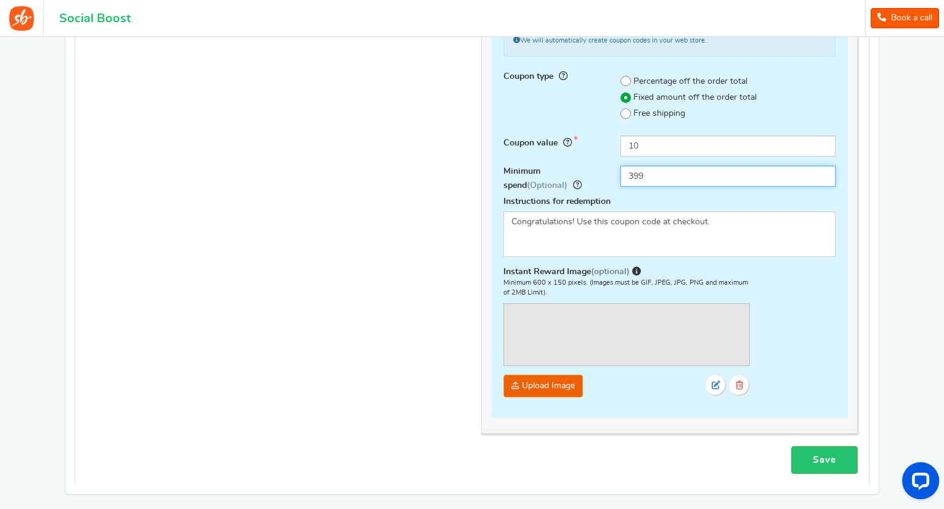
scroll to position [714, 0]
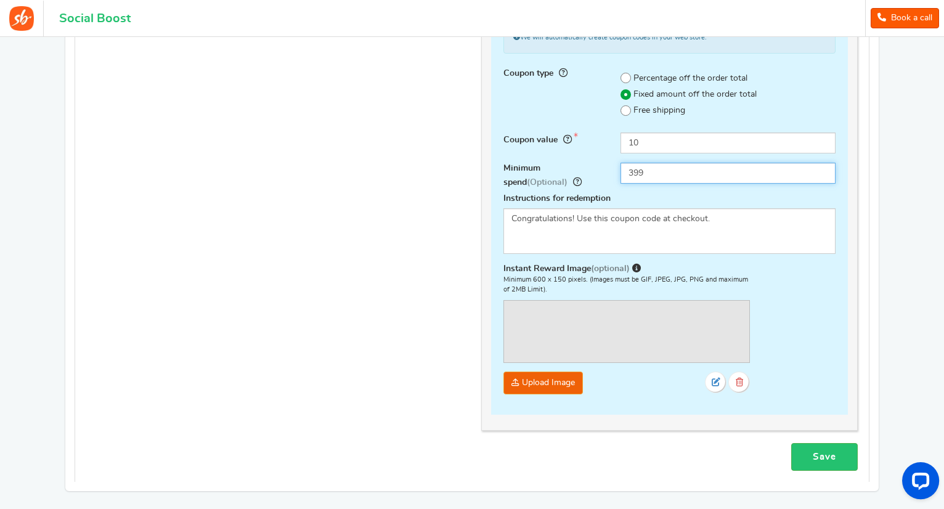
type input "399"
click at [621, 335] on img at bounding box center [626, 332] width 245 height 62
click at [717, 385] on link at bounding box center [716, 383] width 22 height 22
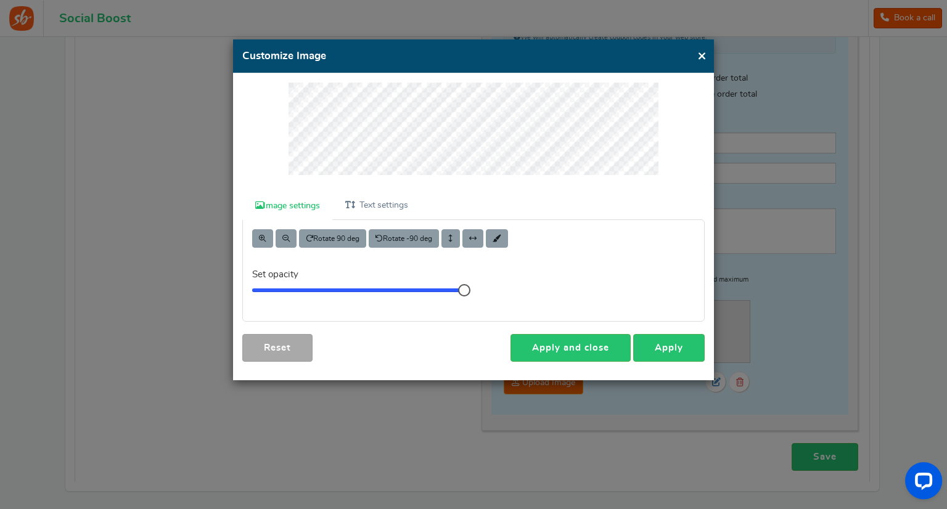
click at [312, 206] on link "Image settings" at bounding box center [287, 206] width 90 height 28
click at [288, 203] on link "Image settings" at bounding box center [287, 206] width 90 height 28
click at [356, 197] on link "Text settings" at bounding box center [376, 206] width 88 height 28
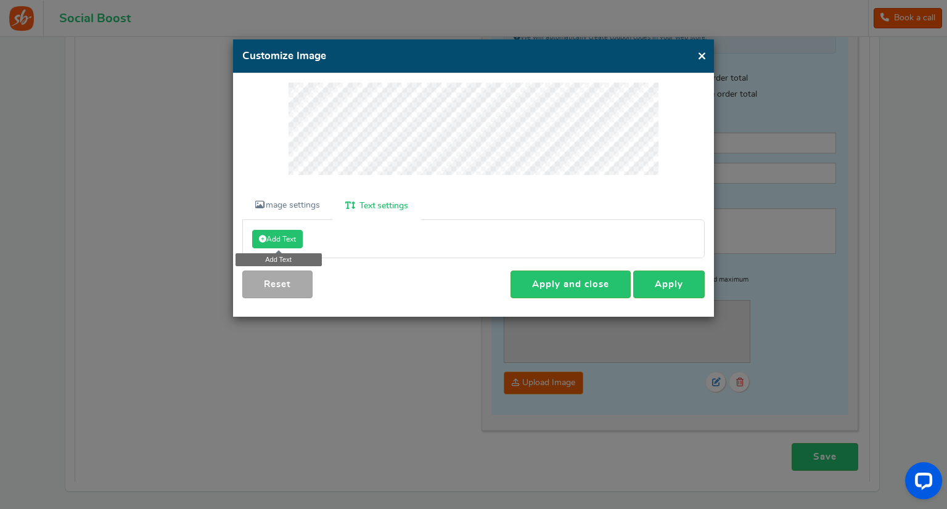
click at [283, 232] on button "Add Text" at bounding box center [277, 239] width 51 height 18
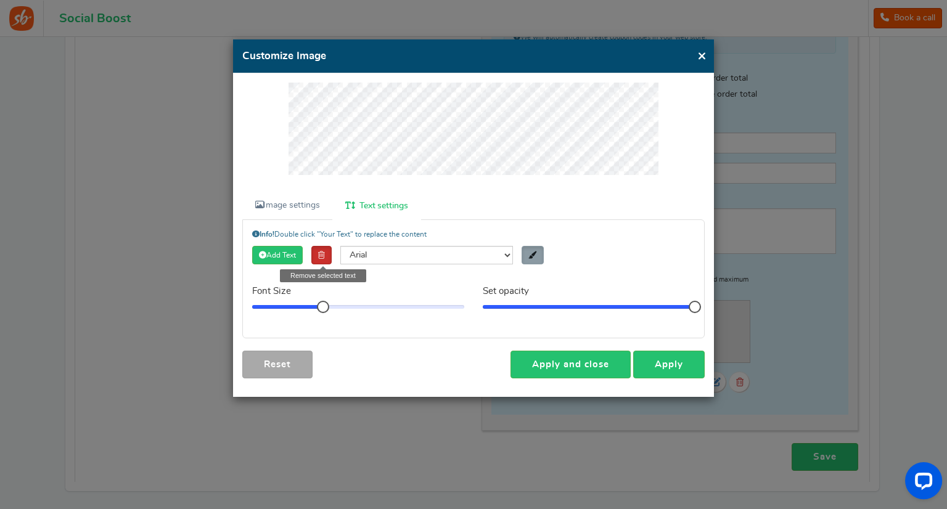
click at [323, 256] on icon at bounding box center [321, 254] width 7 height 7
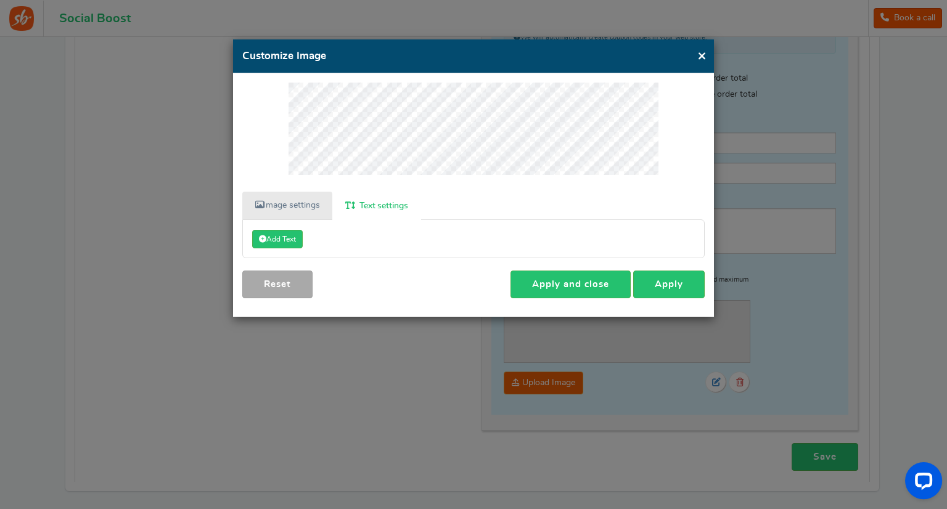
click at [306, 204] on link "Image settings" at bounding box center [287, 206] width 90 height 28
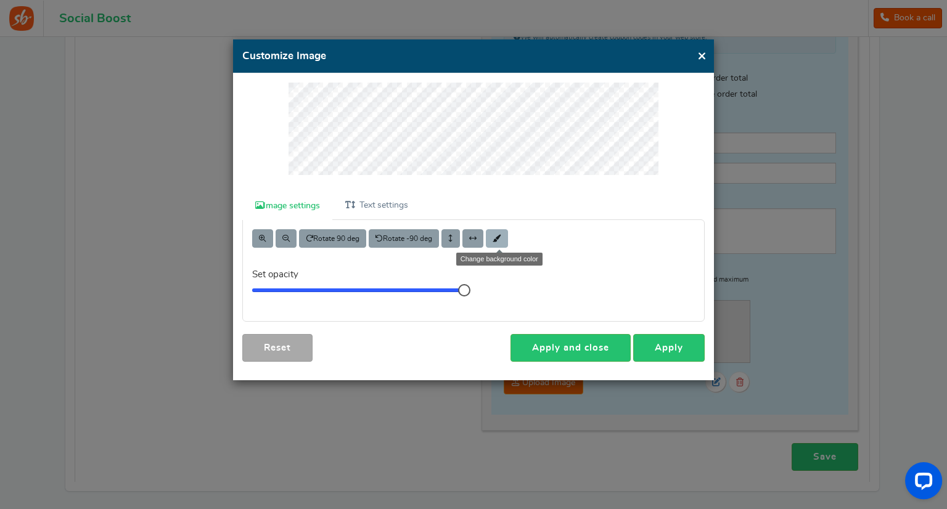
click at [495, 235] on span at bounding box center [496, 238] width 9 height 7
drag, startPoint x: 495, startPoint y: 235, endPoint x: 425, endPoint y: 309, distance: 101.6
click at [425, 309] on div "Set opacity 10" at bounding box center [358, 286] width 231 height 52
click at [698, 54] on button "×" at bounding box center [701, 55] width 9 height 15
click at [695, 59] on h4 "Customize Image" at bounding box center [473, 56] width 462 height 15
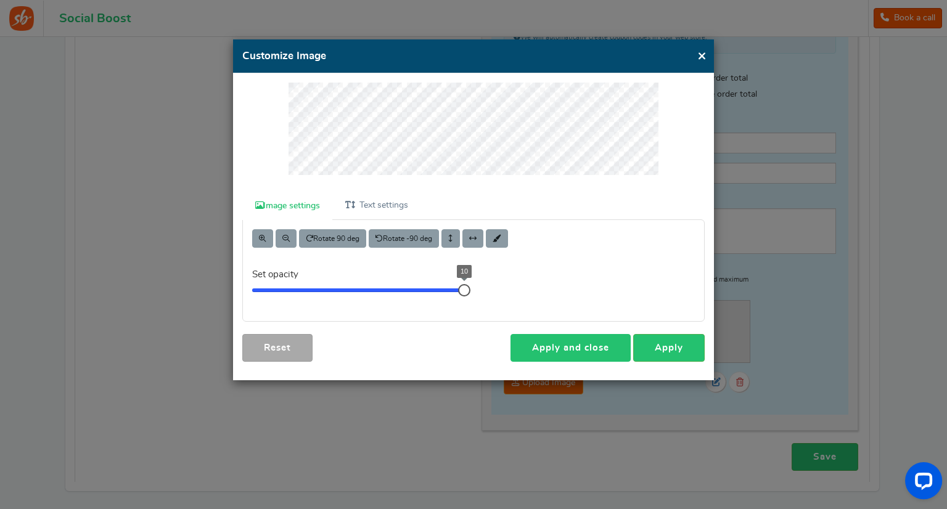
click at [597, 343] on link "Apply and close" at bounding box center [570, 348] width 120 height 28
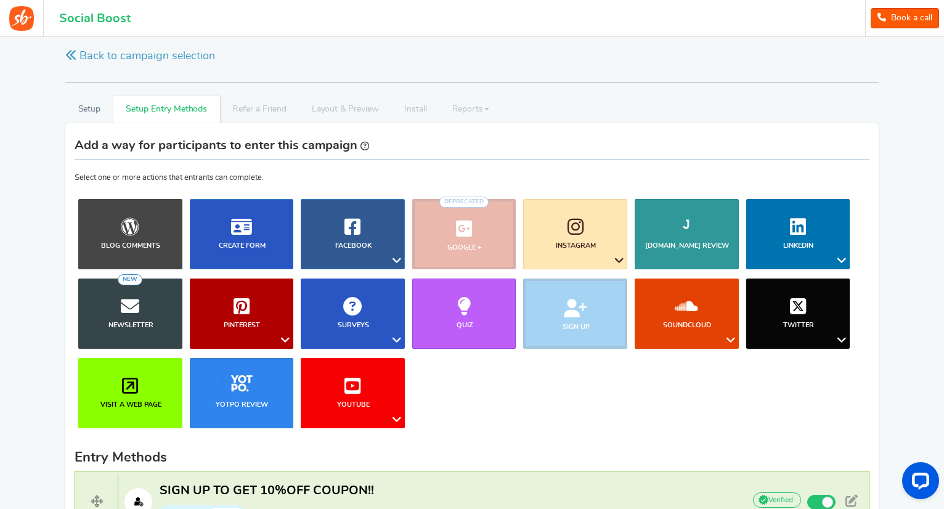
scroll to position [2, 0]
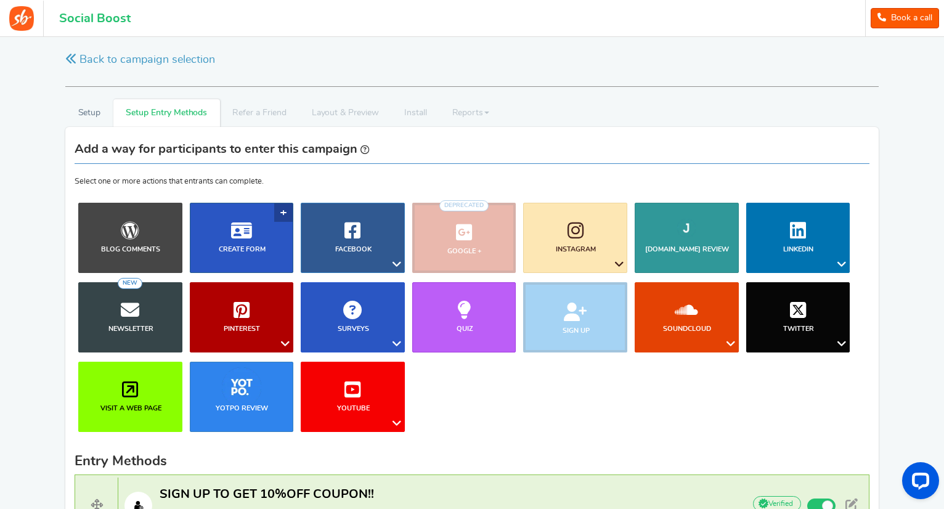
click at [263, 232] on link "Create Form" at bounding box center [242, 238] width 104 height 70
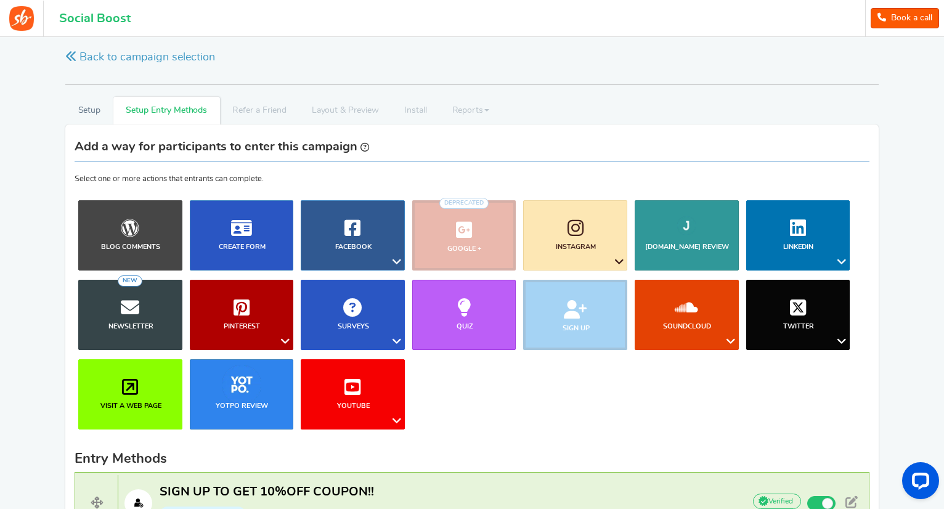
scroll to position [5, 0]
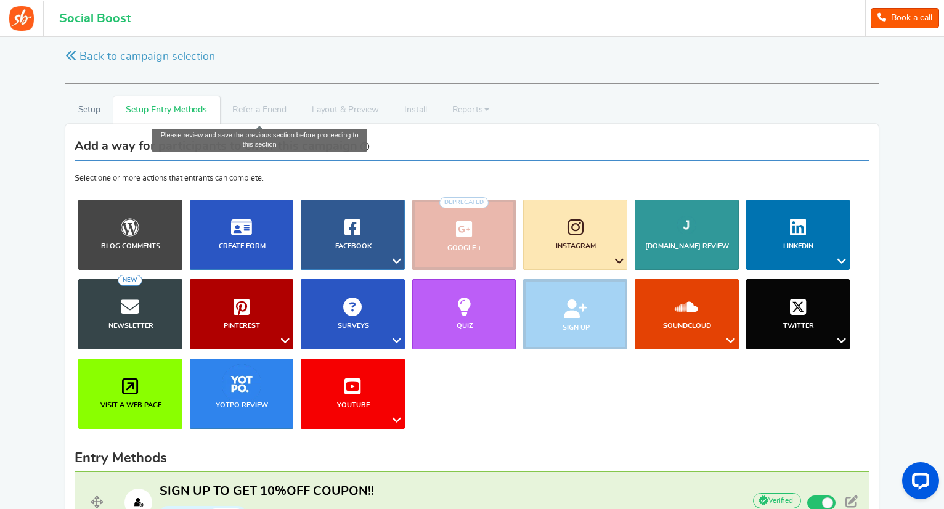
click at [269, 102] on li "Refer a Friend" at bounding box center [259, 110] width 79 height 28
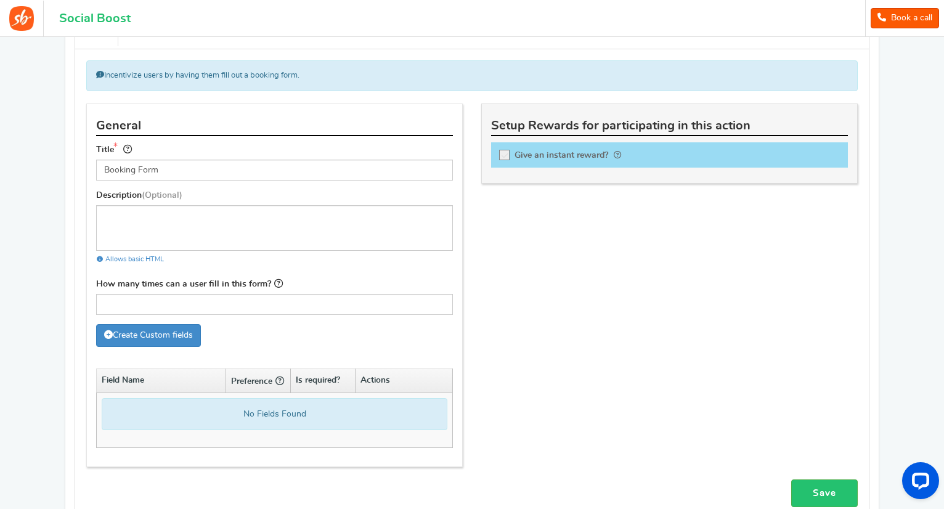
scroll to position [1354, 0]
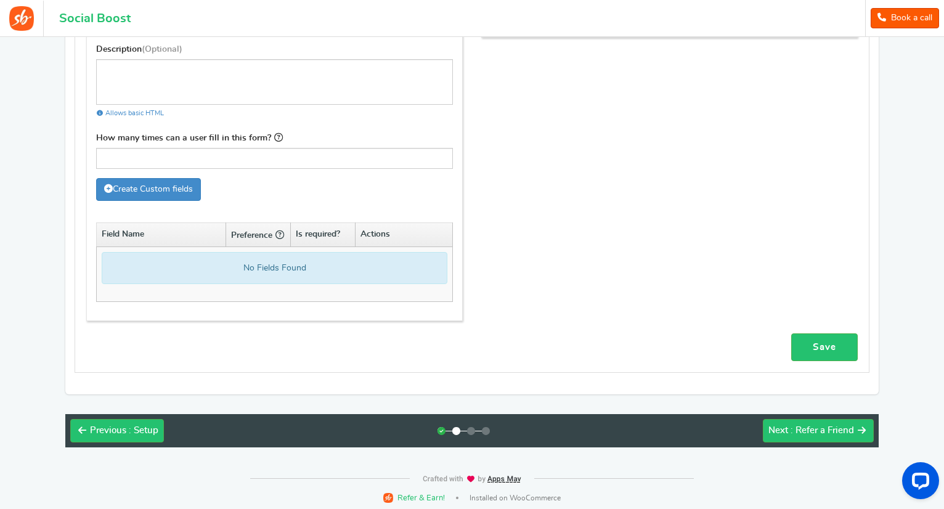
click at [784, 414] on div "Previous : Setup Next : Refer a Friend" at bounding box center [472, 430] width 814 height 33
click at [786, 426] on span "Next" at bounding box center [779, 430] width 20 height 9
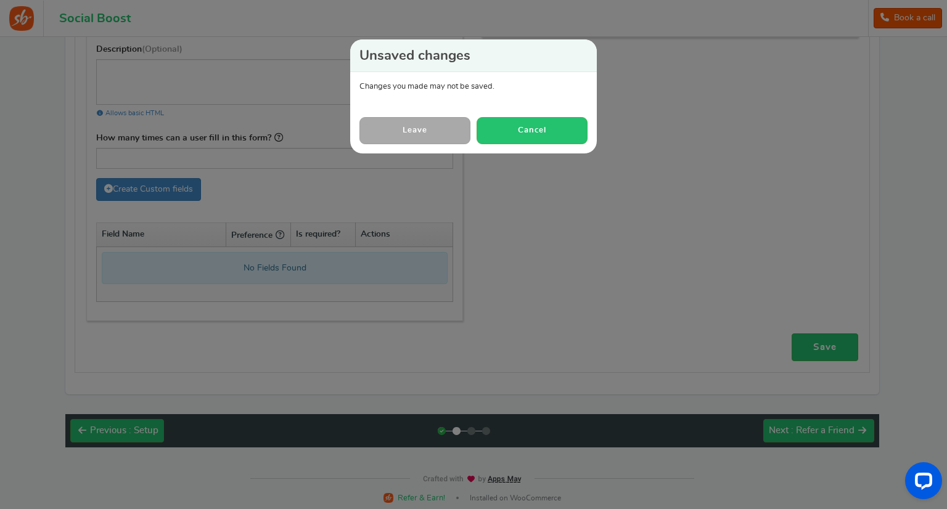
click at [429, 132] on link "Leave" at bounding box center [414, 130] width 111 height 27
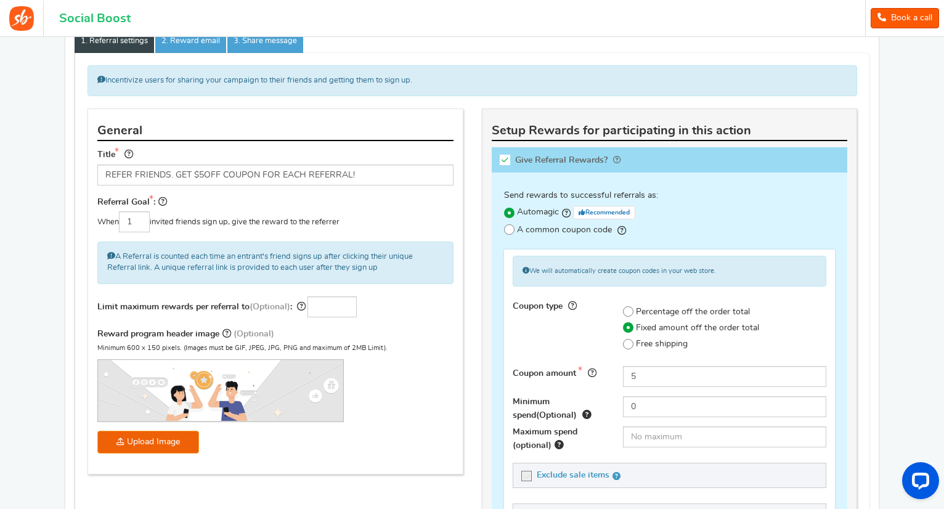
scroll to position [179, 0]
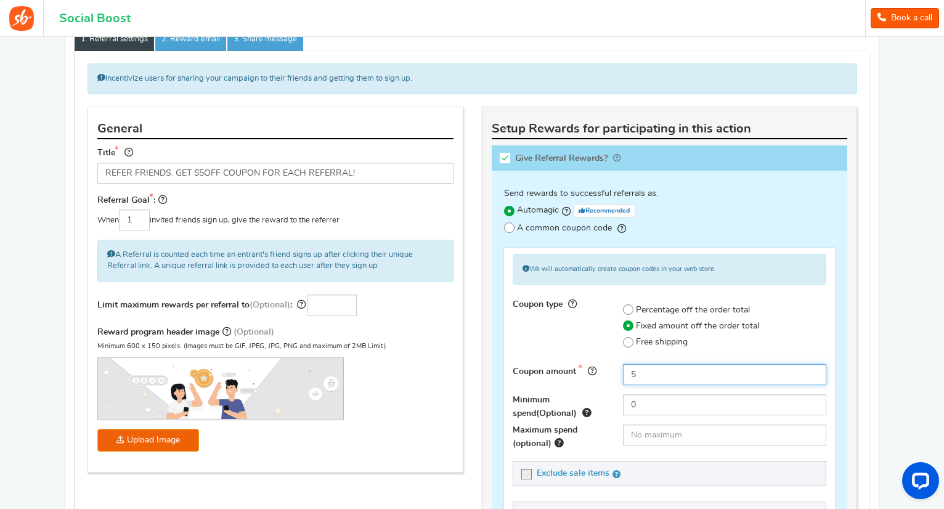
click at [651, 369] on input "5" at bounding box center [724, 374] width 203 height 21
type input "10"
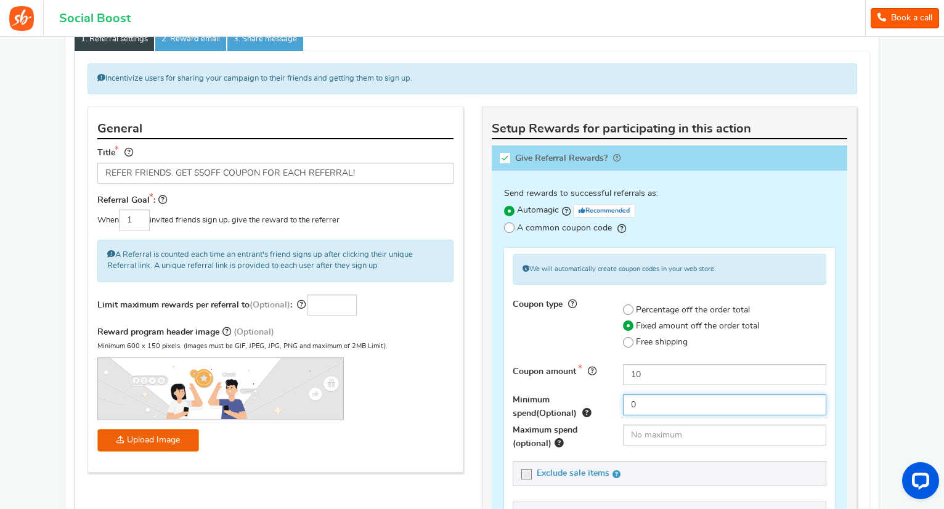
click at [625, 402] on input "0" at bounding box center [724, 404] width 203 height 21
click at [668, 409] on input "3990" at bounding box center [724, 404] width 203 height 21
type input "399"
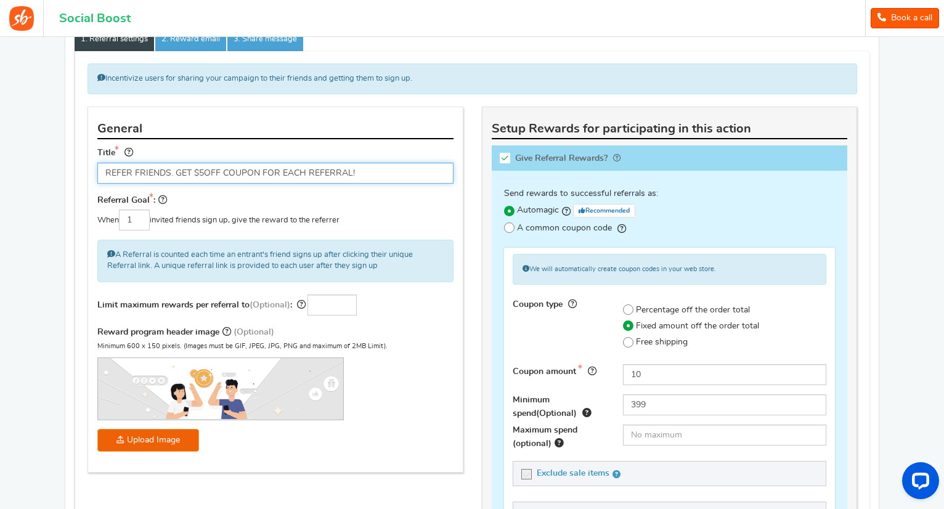
click at [203, 171] on input "REFER FRIENDS. GET $5OFF COUPON FOR EACH REFERRAL!" at bounding box center [275, 173] width 356 height 21
type input "REFER FRIENDS. GET $10OFF COUPON FOR EACH REFERRAL!"
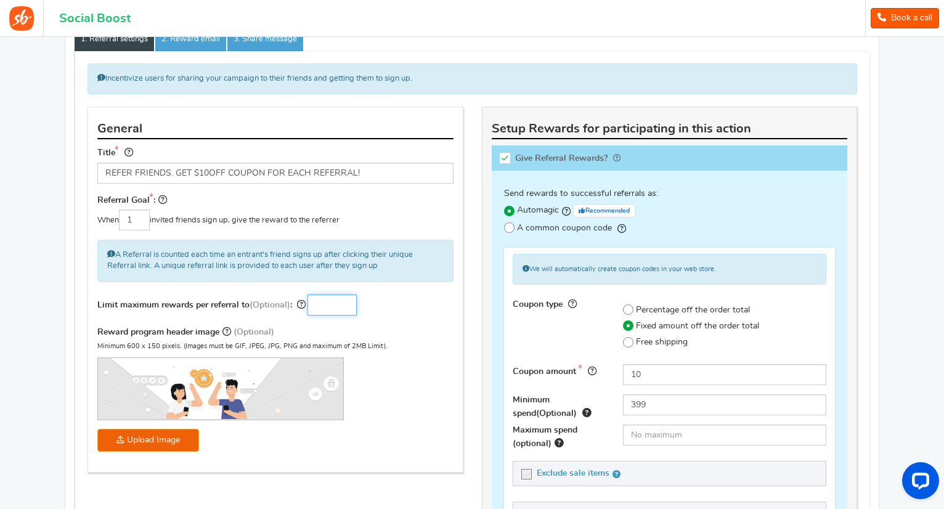
click at [332, 310] on input "number" at bounding box center [332, 305] width 49 height 21
type input "3"
click at [433, 325] on div "Reward program header image (Optional) Minimum 600 x 150 pixels. (Images must b…" at bounding box center [275, 391] width 356 height 132
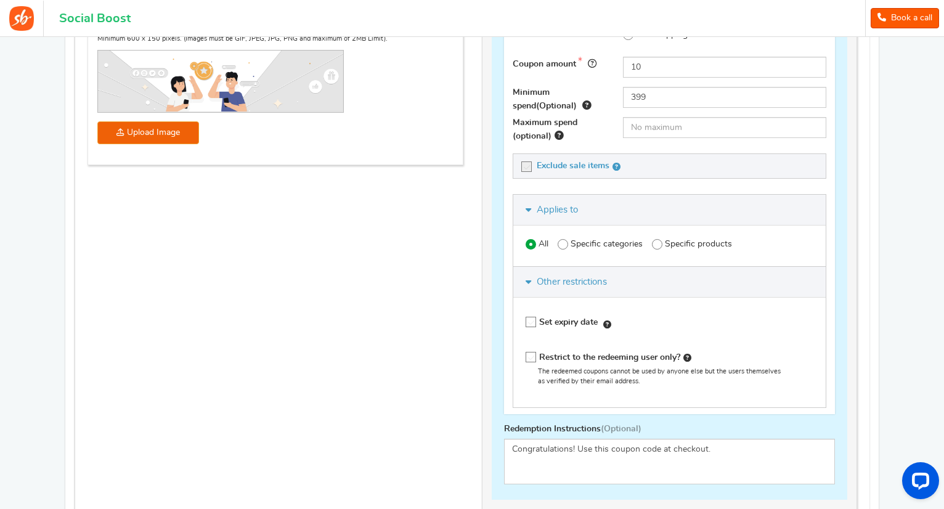
scroll to position [486, 0]
click at [531, 325] on icon at bounding box center [531, 324] width 10 height 10
click at [531, 325] on input "Set expiry date" at bounding box center [533, 326] width 12 height 12
checkbox input "true"
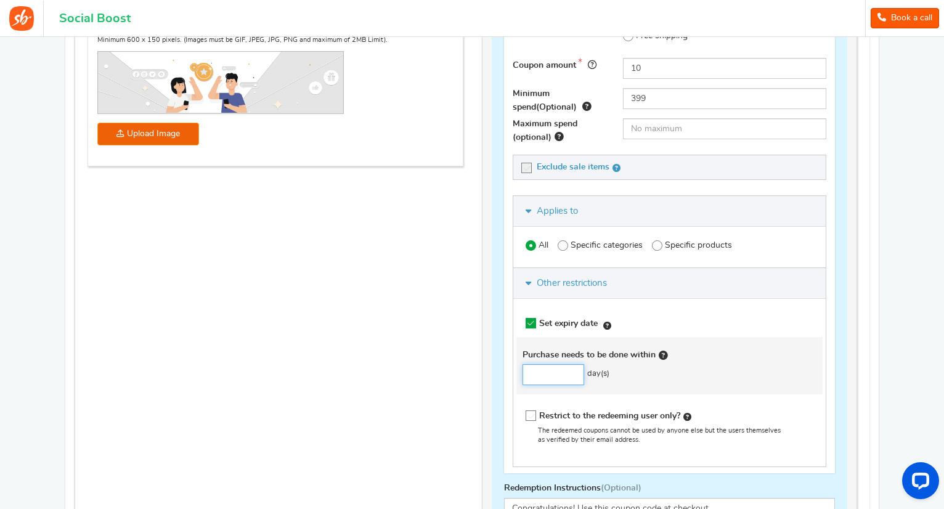
click at [556, 371] on input "number" at bounding box center [554, 374] width 62 height 21
type input "60"
click at [633, 385] on div "Purchase needs to be done within 60 day(s)" at bounding box center [669, 369] width 313 height 52
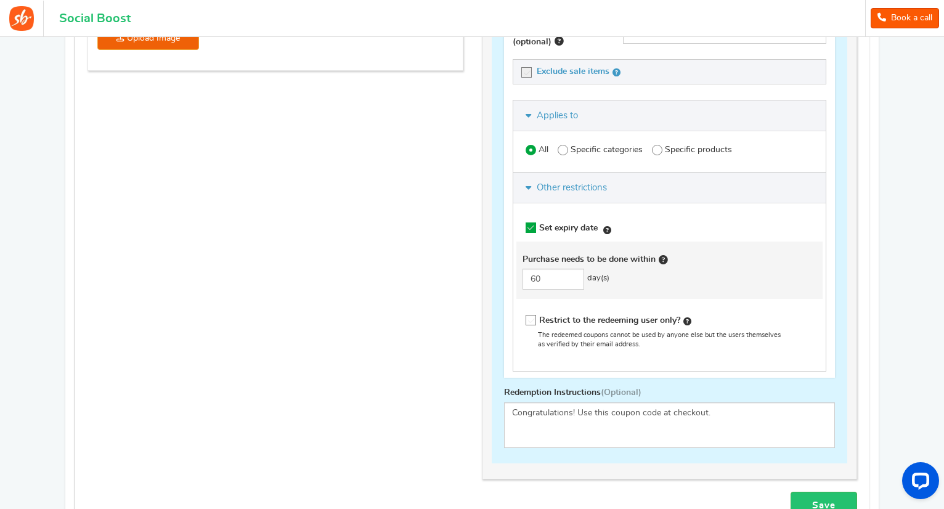
scroll to position [587, 0]
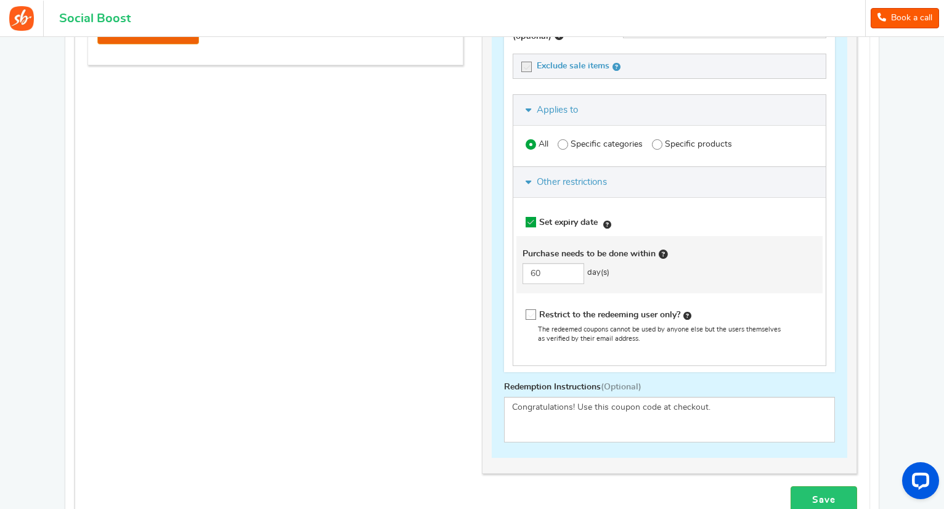
click at [530, 311] on icon at bounding box center [531, 315] width 10 height 10
click at [530, 311] on input "Restrict to the redeeming user only?" at bounding box center [533, 317] width 12 height 12
checkbox input "true"
click at [814, 497] on link "Save" at bounding box center [824, 500] width 67 height 28
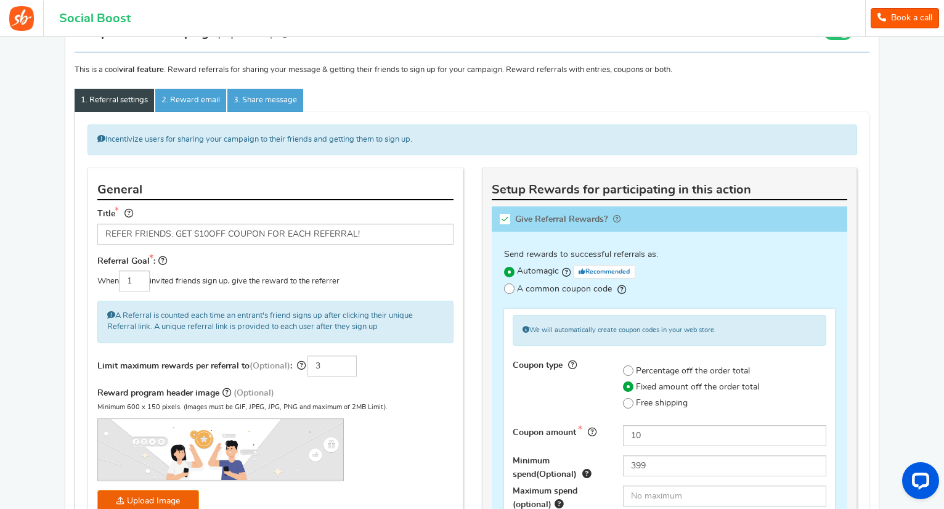
scroll to position [106, 0]
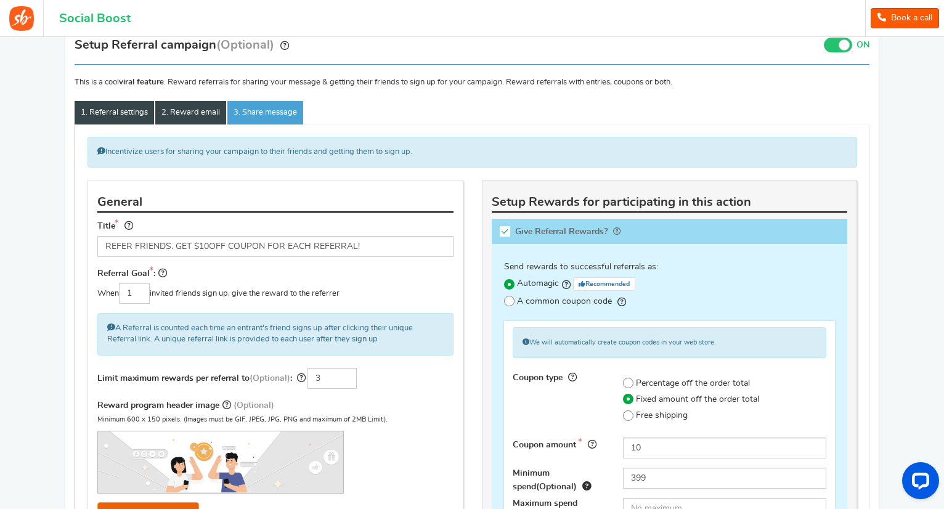
click at [185, 102] on link "2. Reward email" at bounding box center [190, 112] width 71 height 23
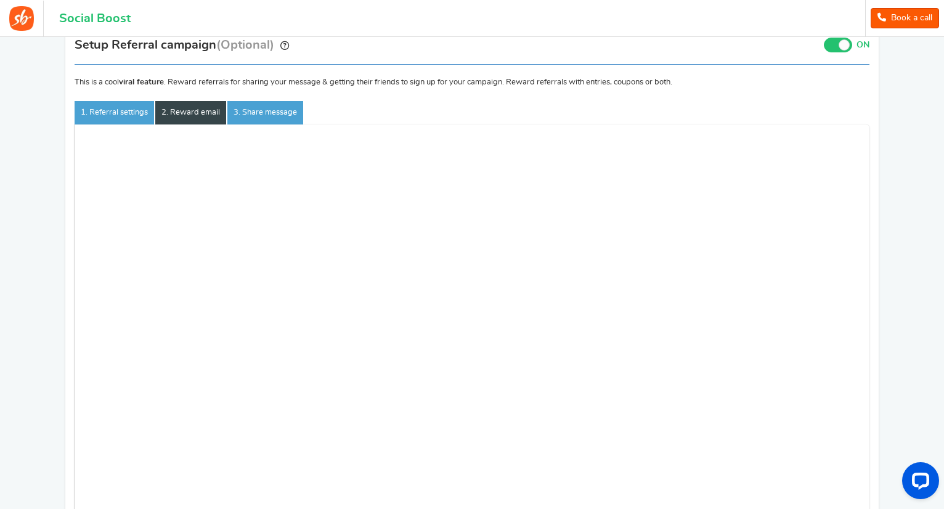
scroll to position [2, 0]
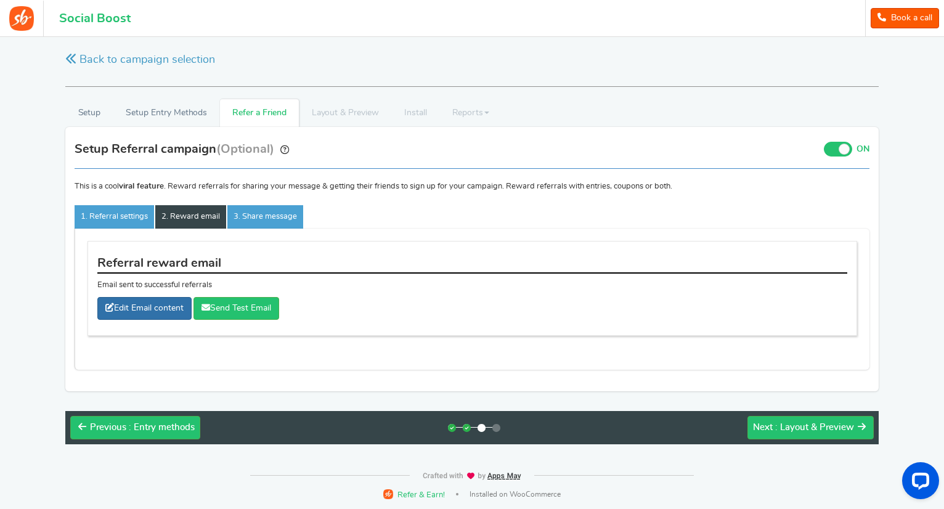
click at [163, 304] on link "Edit Email content" at bounding box center [144, 308] width 94 height 23
type input "Thank you for your referral"
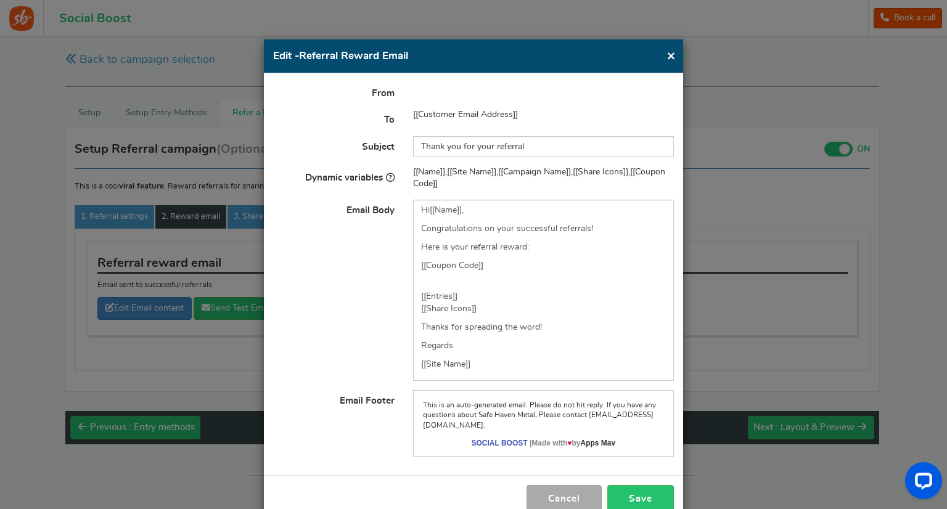
click at [663, 55] on h4 "Edit - Referral Reward Email" at bounding box center [473, 56] width 401 height 15
click at [668, 52] on button "×" at bounding box center [670, 55] width 9 height 15
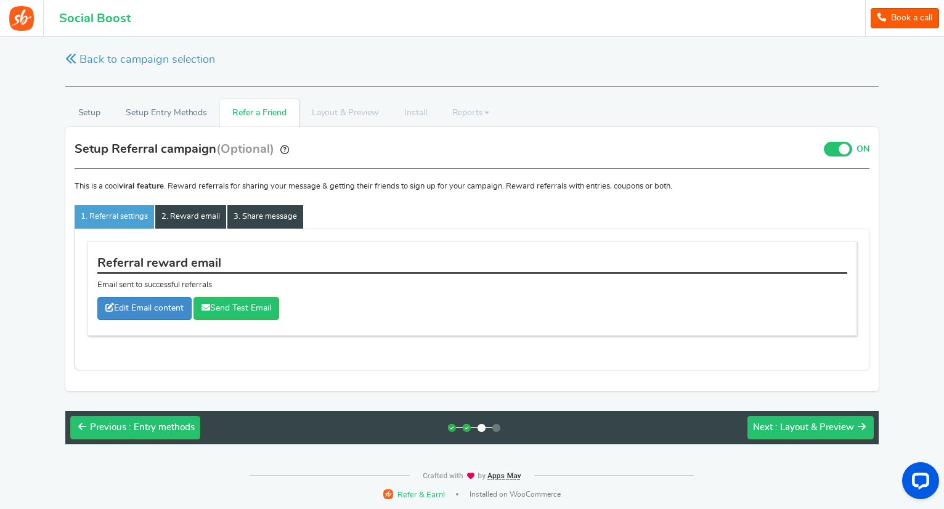
click at [252, 220] on link "3. Share message" at bounding box center [265, 216] width 76 height 23
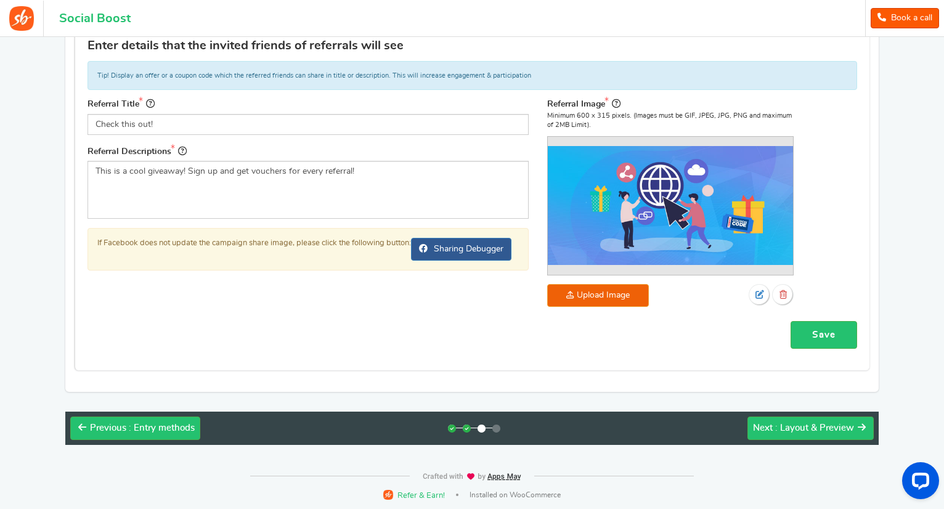
scroll to position [0, 0]
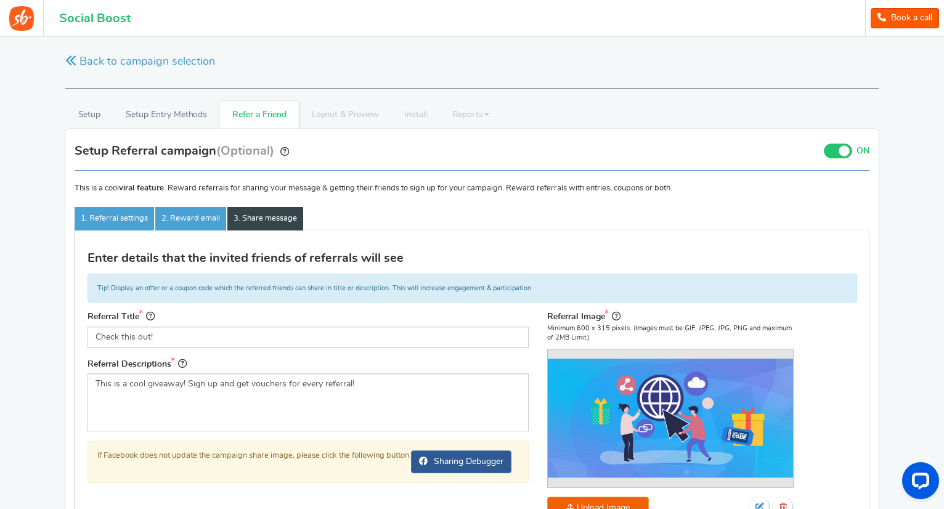
click at [846, 145] on span at bounding box center [844, 150] width 11 height 11
click at [0, 0] on input "ON OFF" at bounding box center [0, 0] width 0 height 0
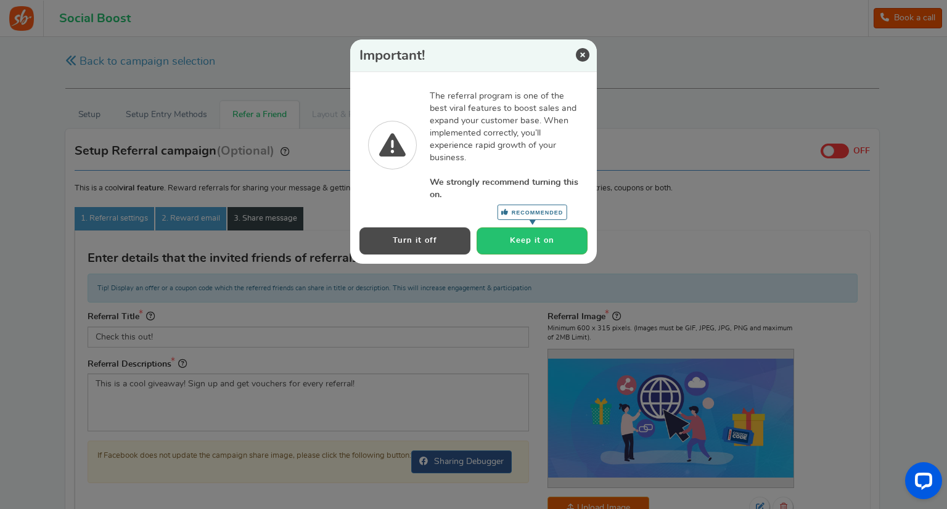
click at [436, 242] on button "Turn it off" at bounding box center [414, 240] width 111 height 27
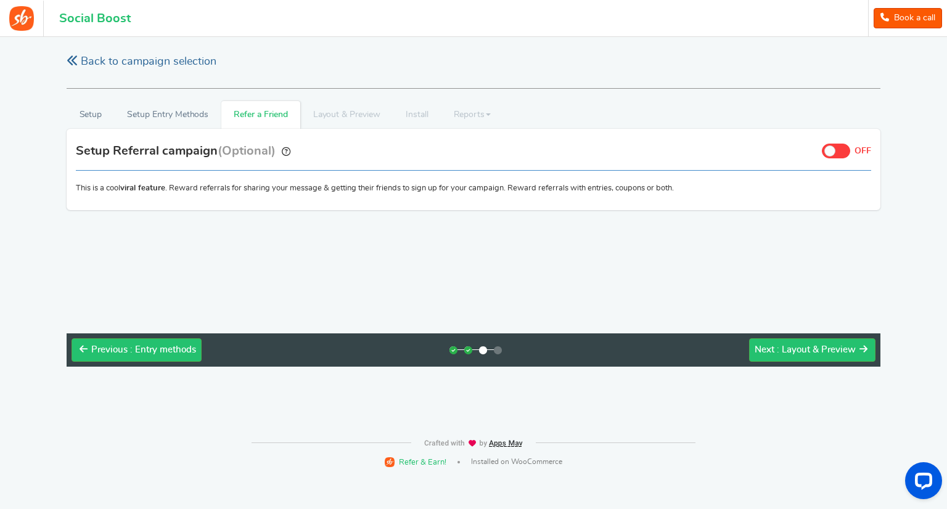
click at [134, 68] on link "Back to campaign selection" at bounding box center [142, 61] width 150 height 15
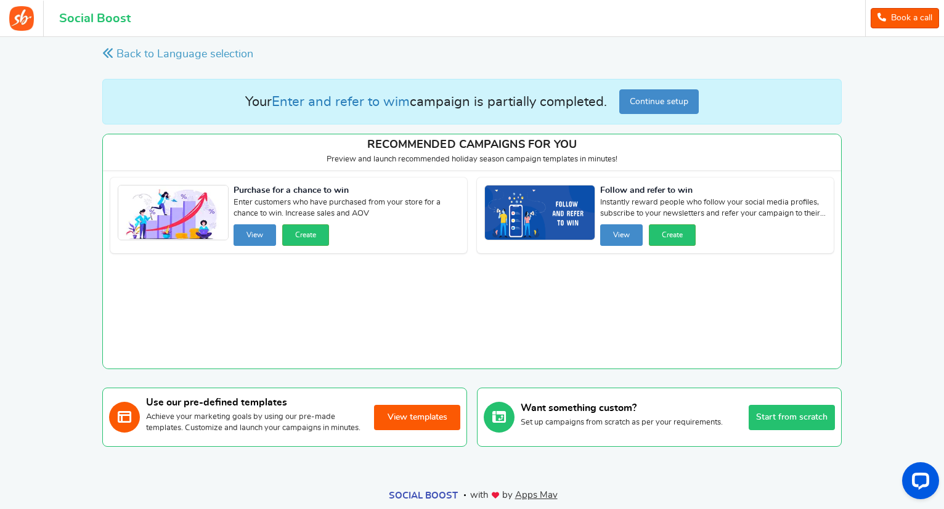
scroll to position [44, 0]
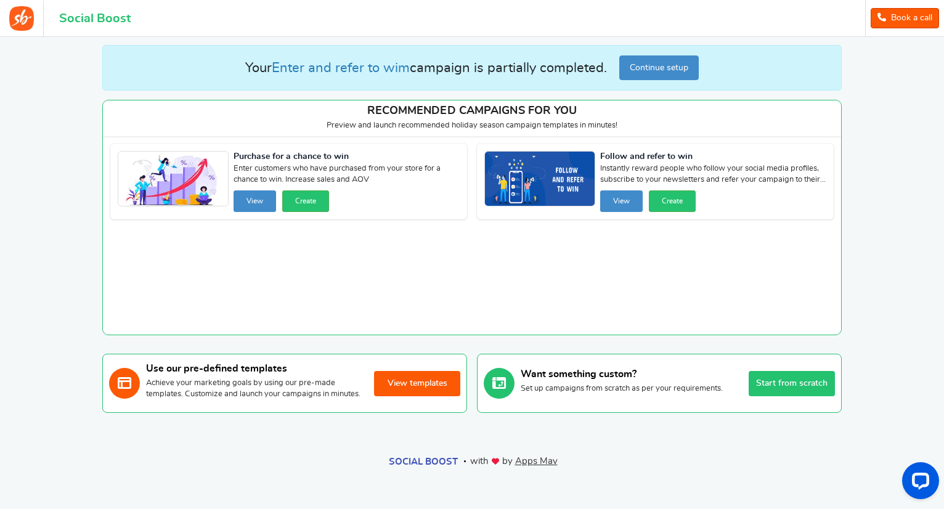
click at [437, 388] on button "View templates" at bounding box center [417, 383] width 86 height 25
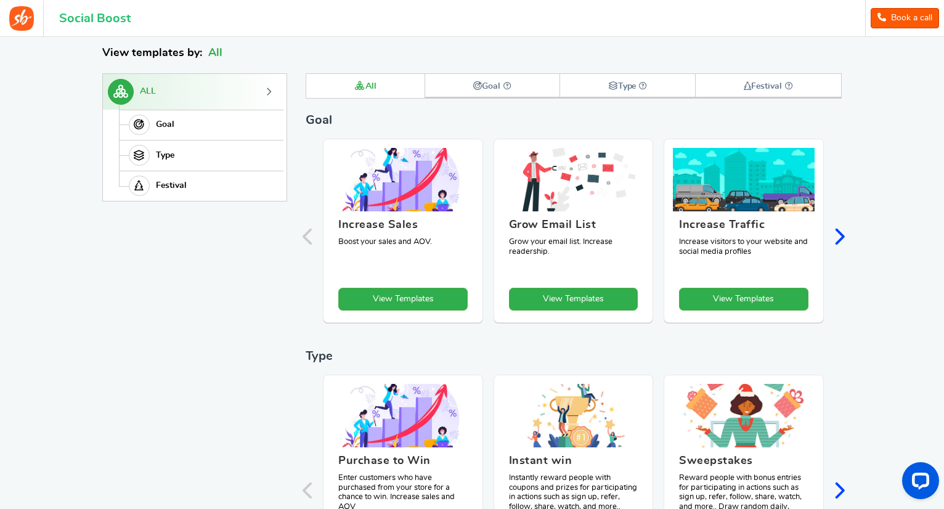
scroll to position [169, 0]
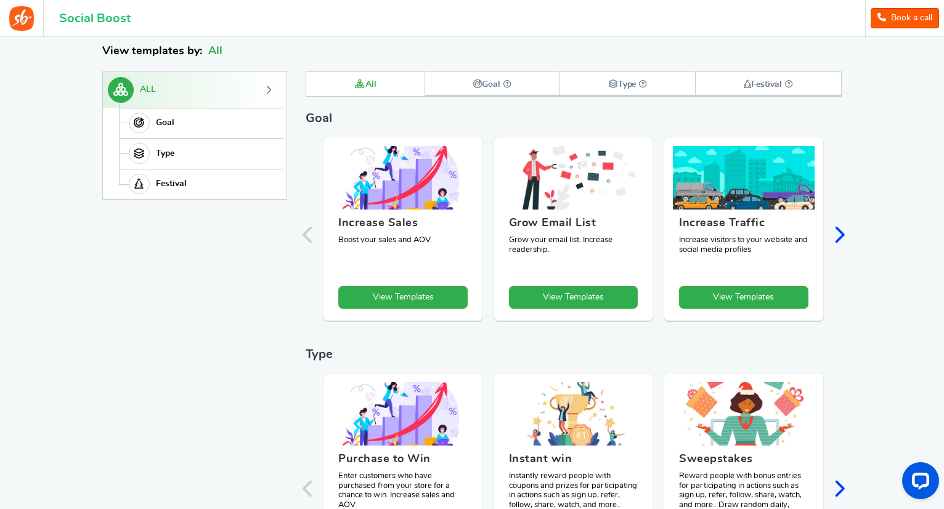
click at [834, 227] on icon "Next slide" at bounding box center [839, 235] width 12 height 18
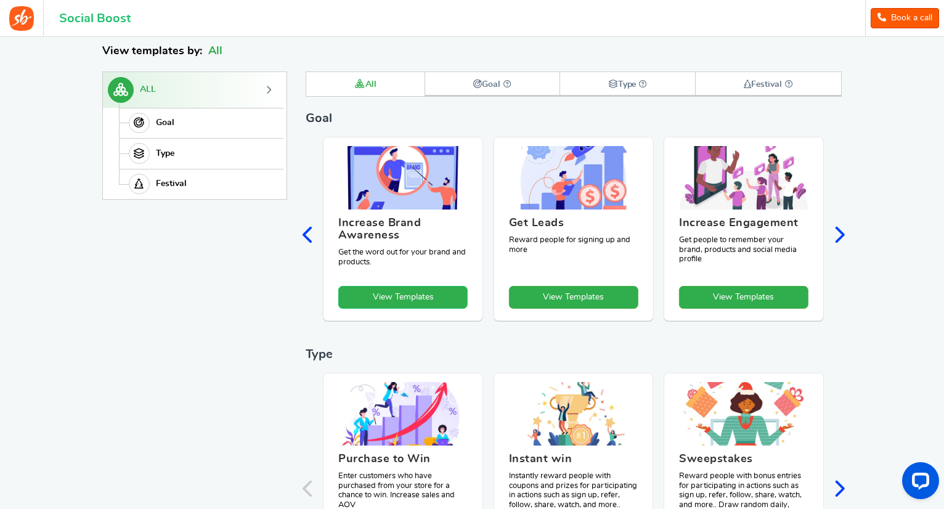
click at [404, 295] on link "View Templates" at bounding box center [402, 297] width 129 height 23
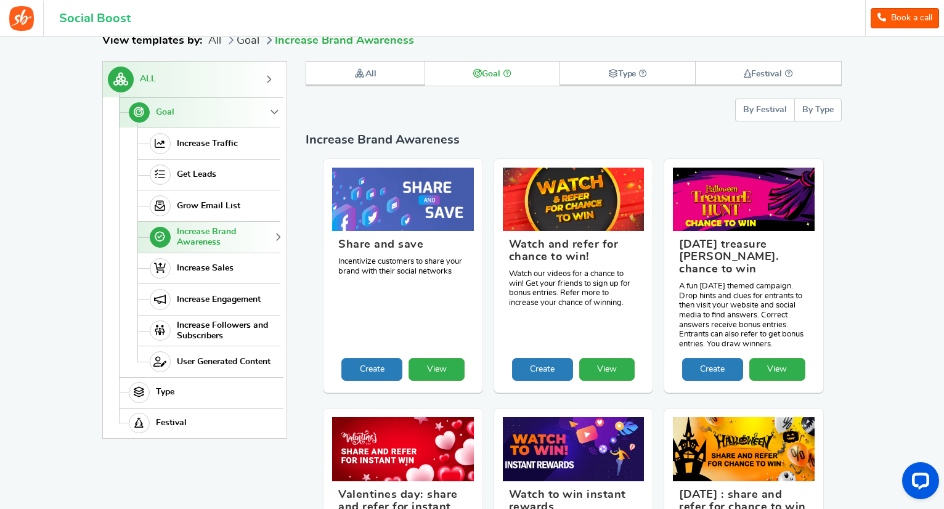
scroll to position [180, 0]
click at [254, 271] on link "Increase Sales" at bounding box center [208, 268] width 143 height 31
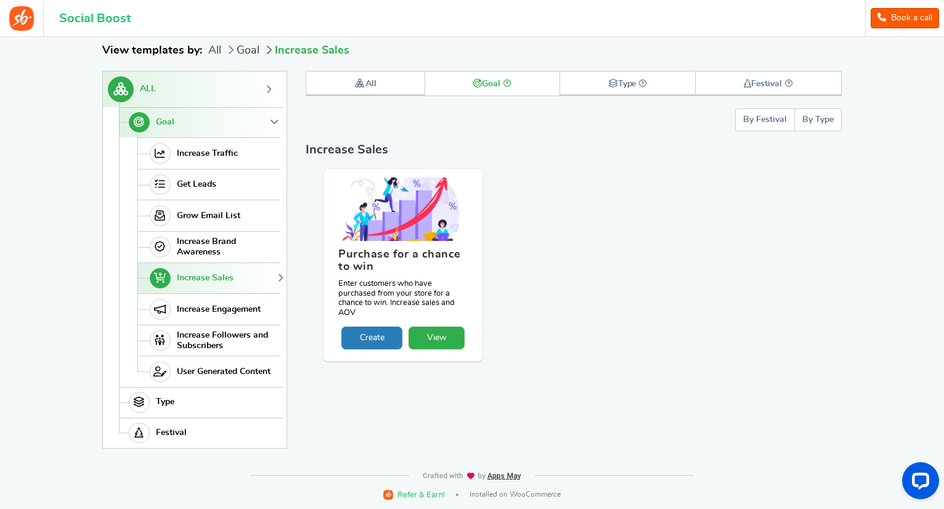
scroll to position [169, 0]
click at [422, 333] on link "View" at bounding box center [437, 338] width 56 height 23
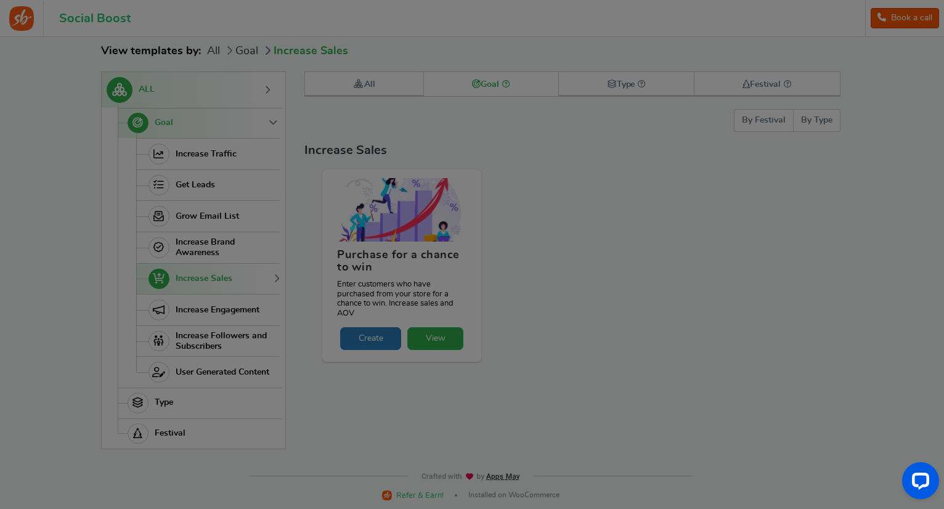
scroll to position [0, 0]
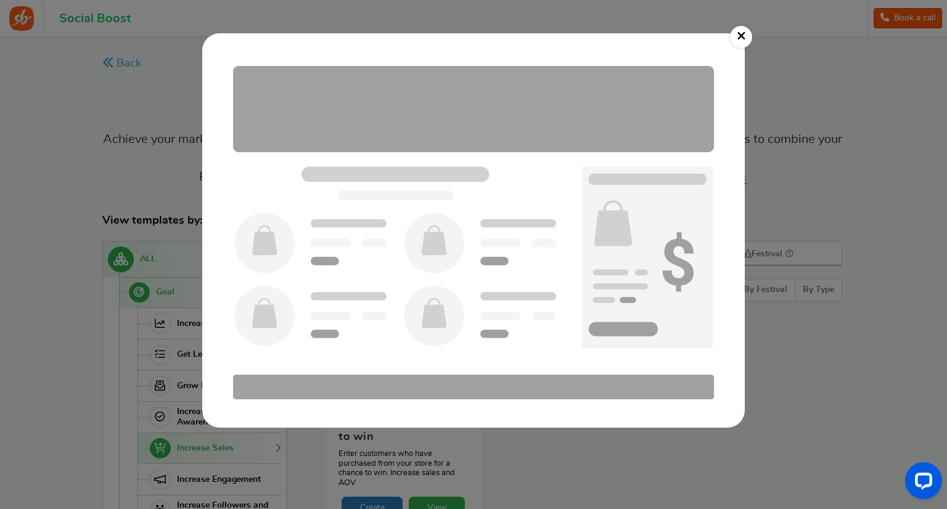
click at [743, 43] on link "×" at bounding box center [741, 37] width 22 height 22
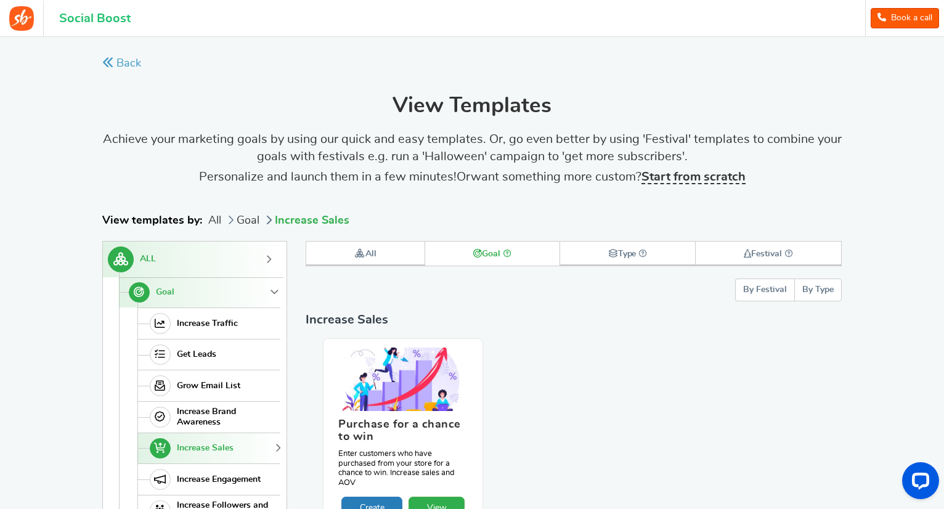
scroll to position [171, 0]
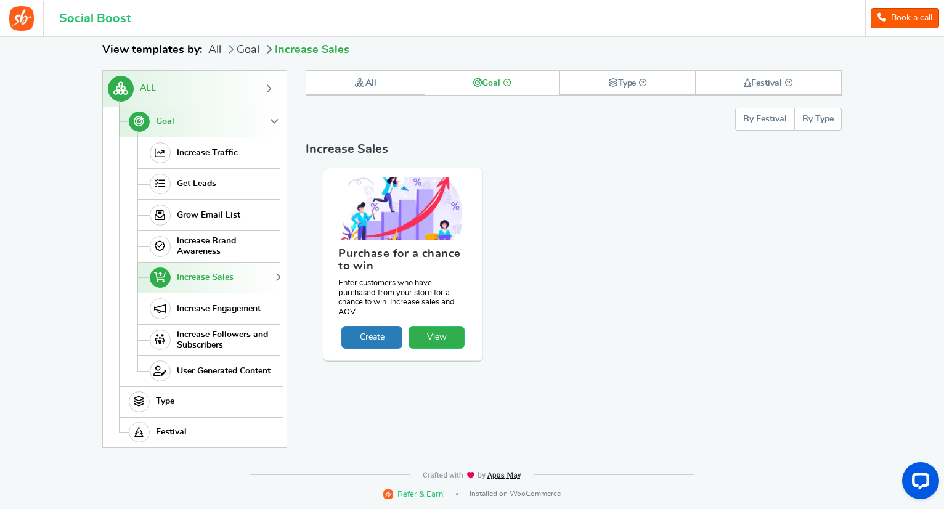
click at [441, 331] on link "View" at bounding box center [437, 337] width 56 height 23
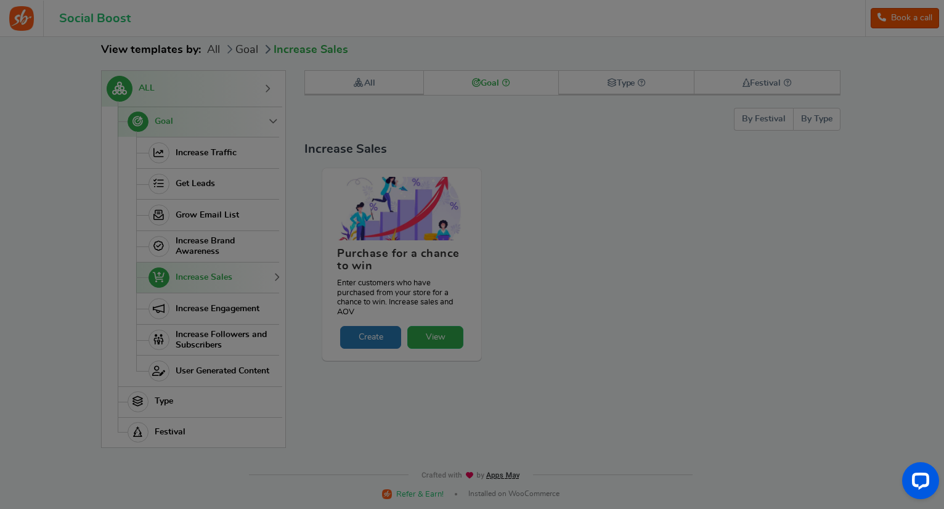
scroll to position [0, 0]
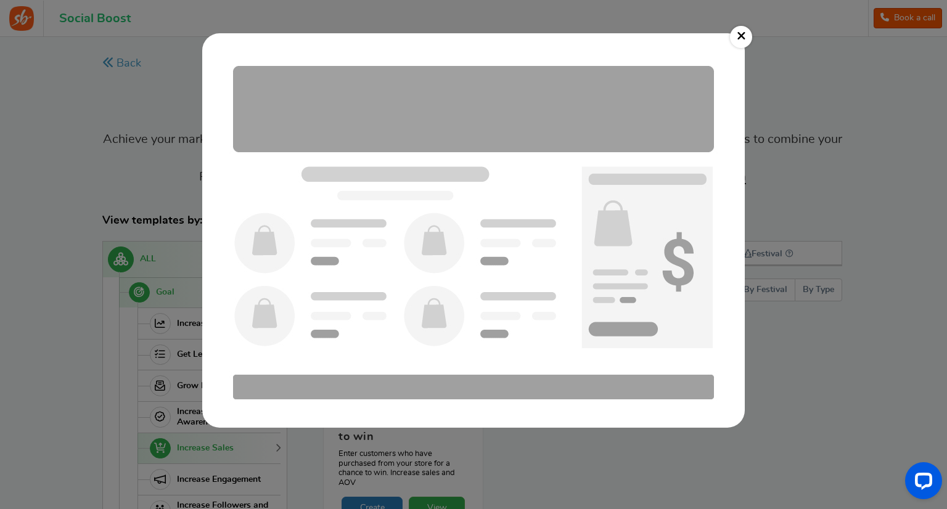
click at [493, 323] on img at bounding box center [473, 231] width 518 height 370
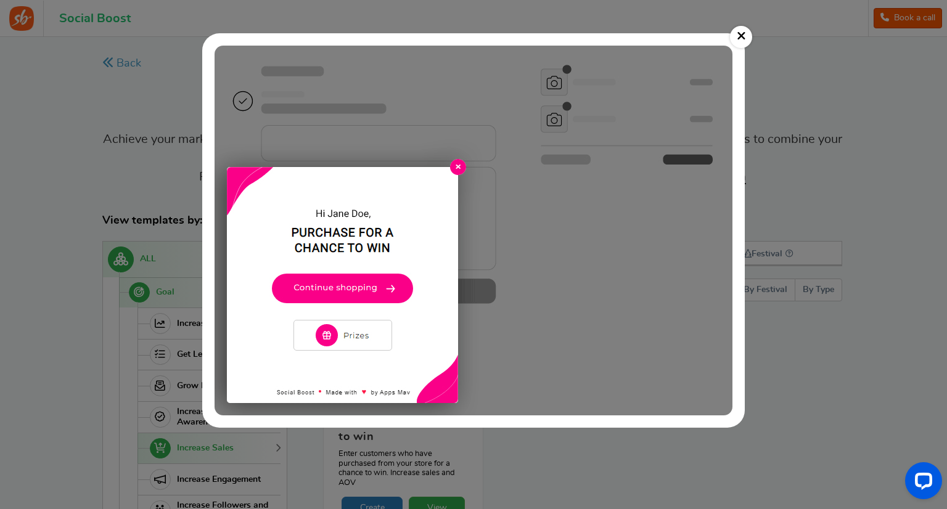
click at [439, 311] on img at bounding box center [473, 231] width 518 height 370
click at [740, 33] on link "×" at bounding box center [741, 37] width 22 height 22
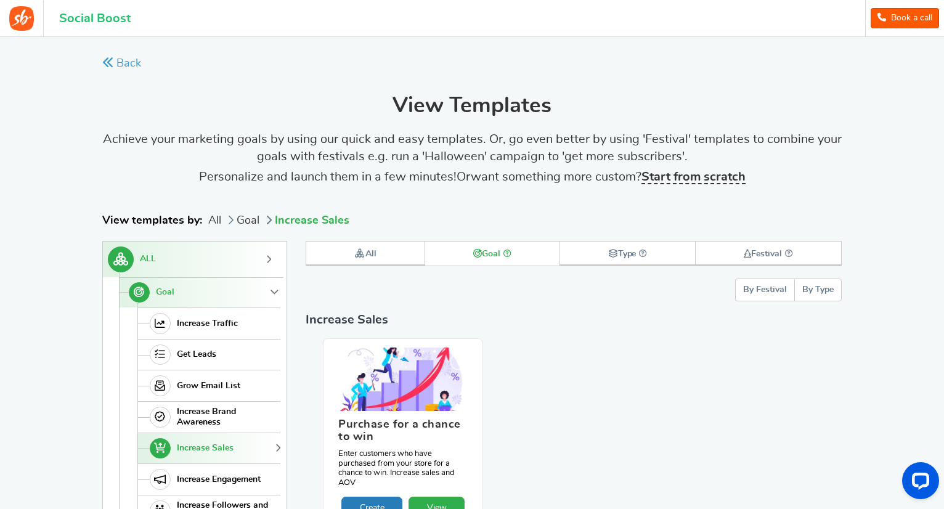
scroll to position [171, 0]
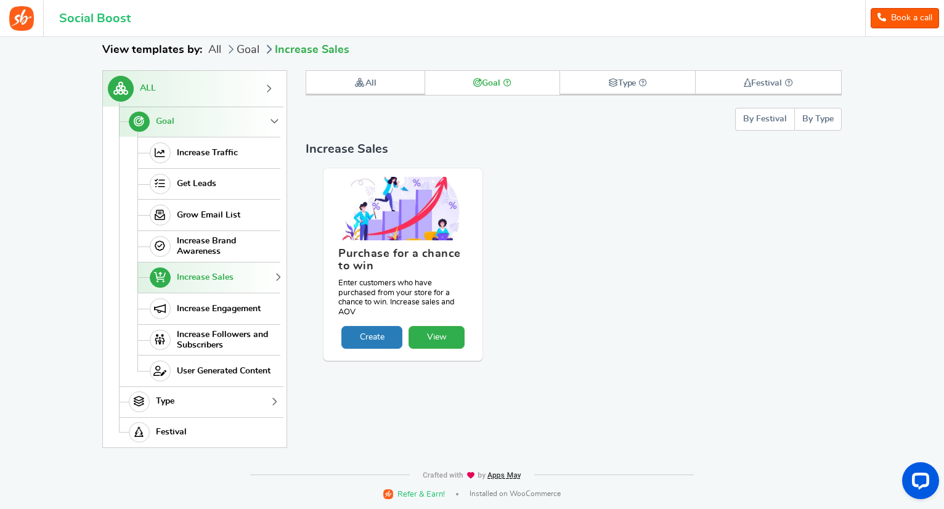
click at [240, 402] on link "Type" at bounding box center [199, 401] width 161 height 31
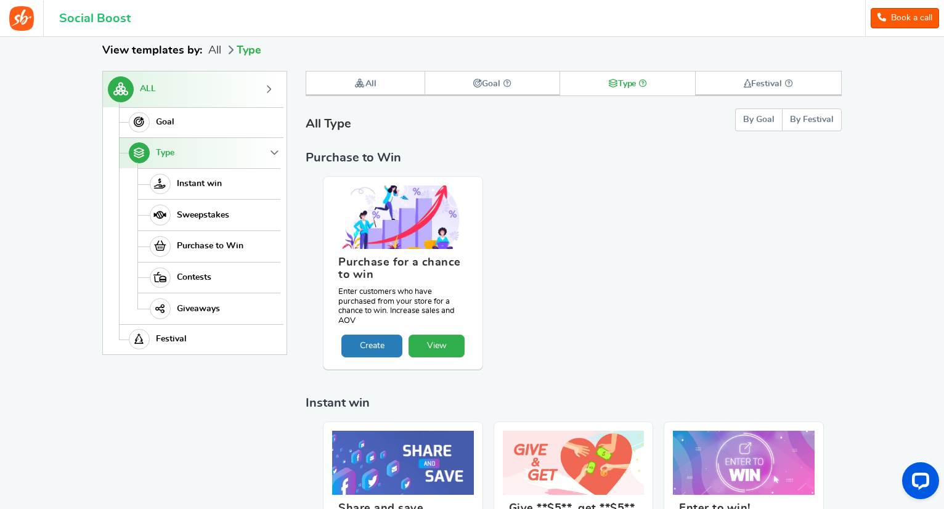
scroll to position [169, 0]
click at [242, 181] on link "Instant win" at bounding box center [208, 184] width 143 height 31
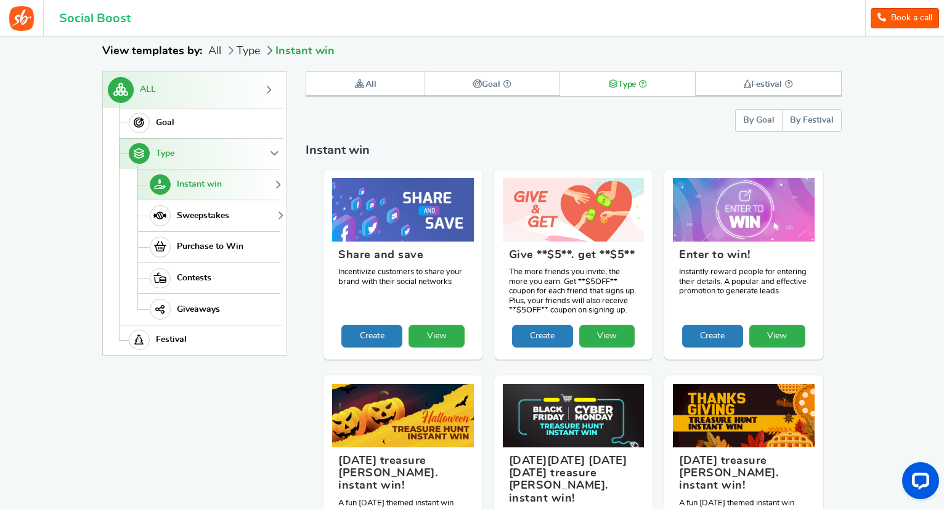
click at [253, 220] on link "Sweepstakes" at bounding box center [208, 215] width 143 height 31
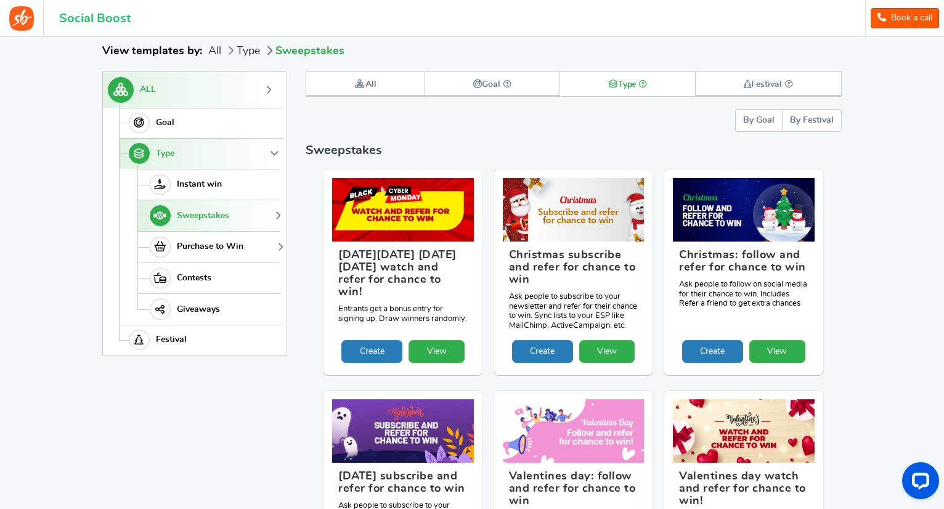
click at [251, 240] on link "Purchase to Win" at bounding box center [208, 246] width 143 height 31
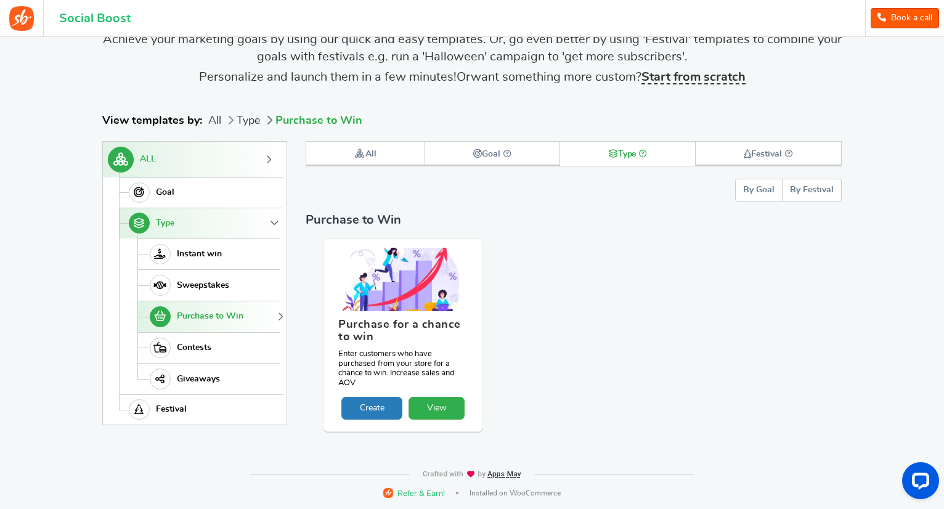
scroll to position [99, 0]
click at [242, 351] on link "Contests" at bounding box center [208, 348] width 143 height 31
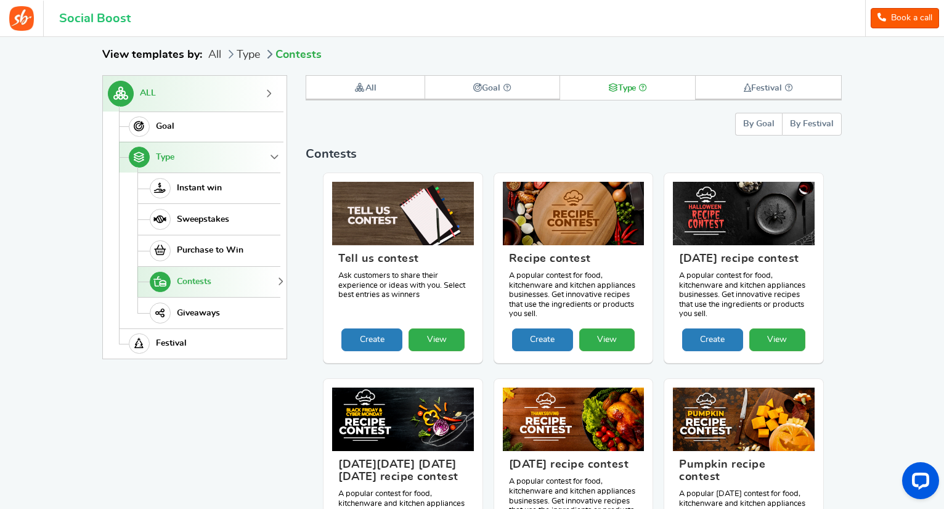
scroll to position [169, 0]
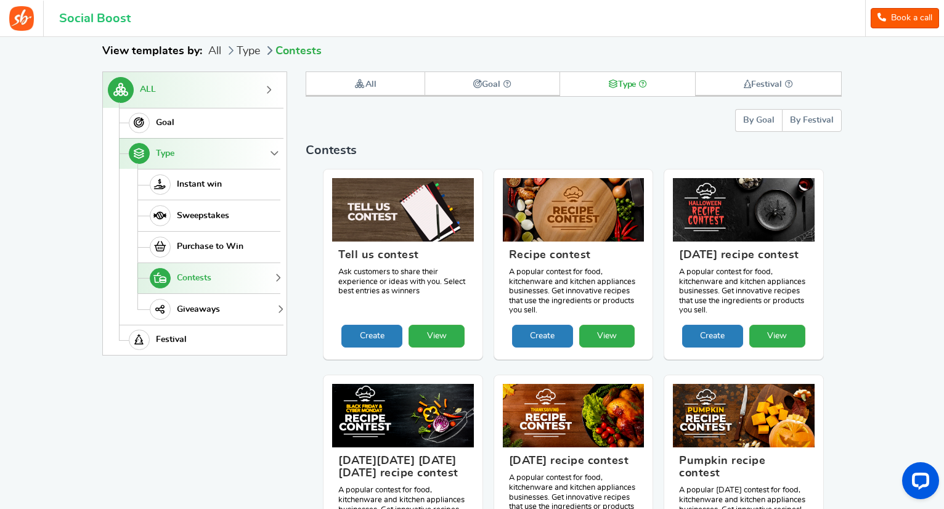
click at [227, 304] on link "Giveaways" at bounding box center [208, 308] width 143 height 31
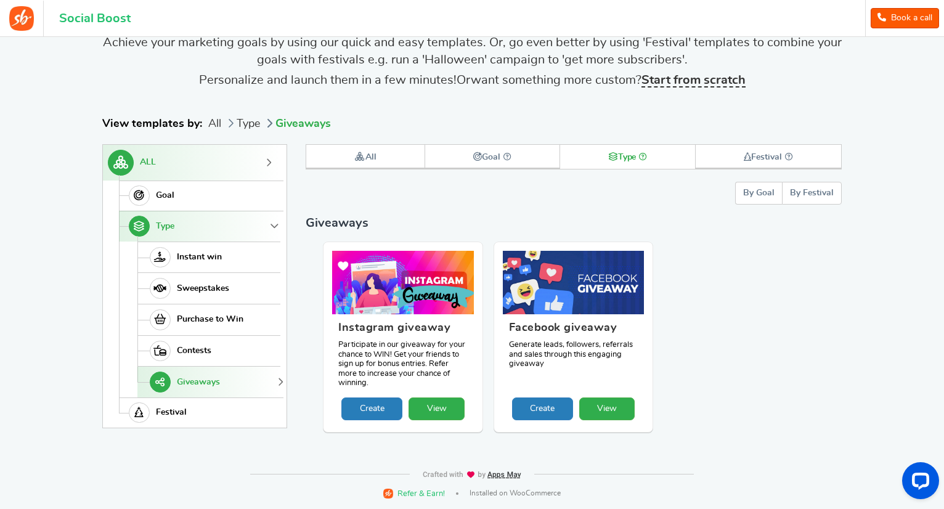
scroll to position [96, 0]
click at [190, 408] on link "Festival" at bounding box center [199, 413] width 161 height 31
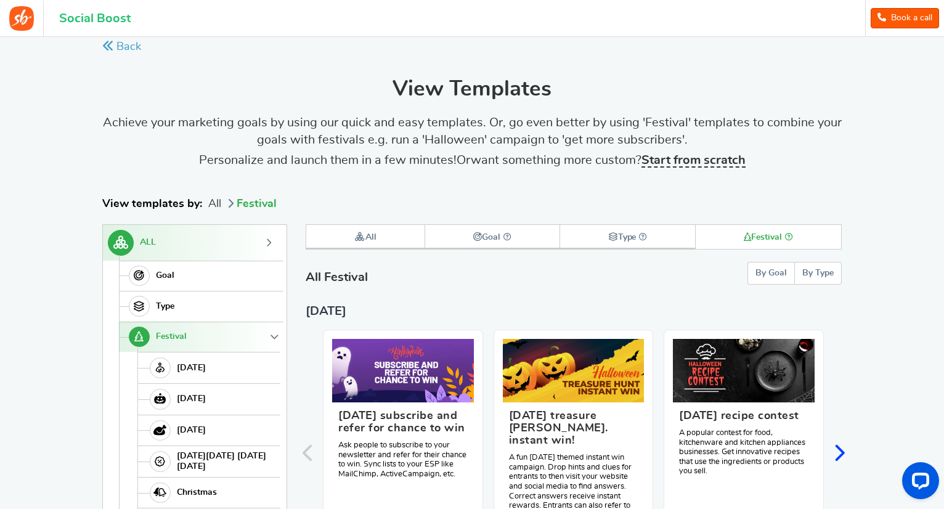
scroll to position [0, 0]
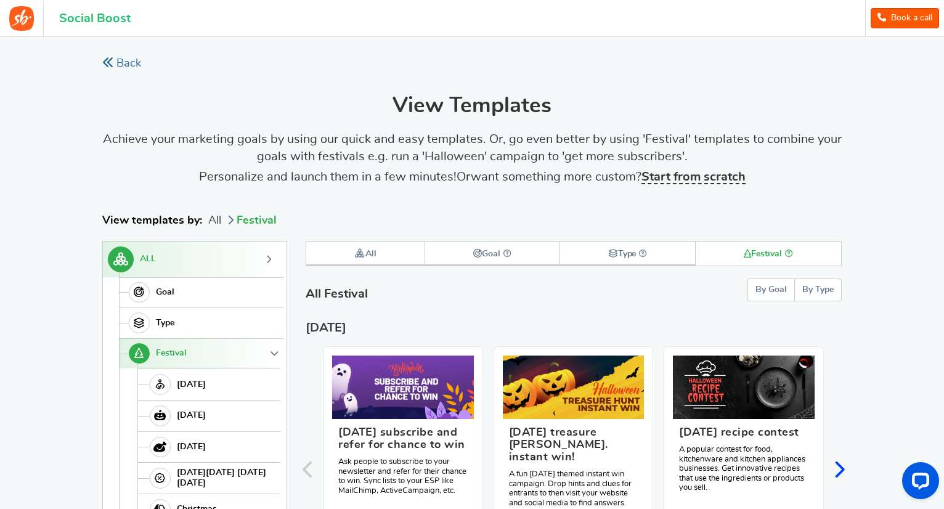
click at [102, 56] on link "Back" at bounding box center [121, 63] width 39 height 15
